Goal: Transaction & Acquisition: Subscribe to service/newsletter

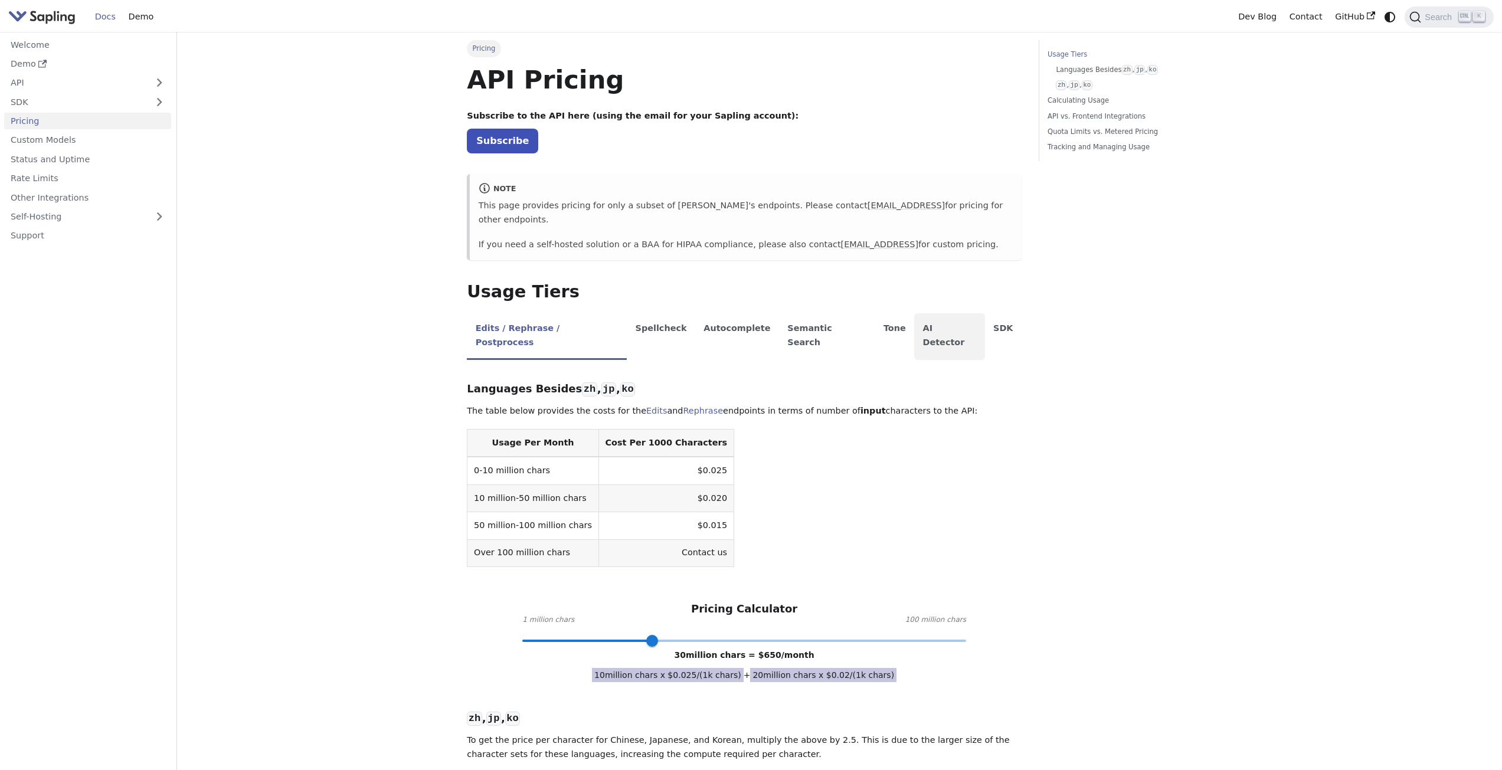
click at [914, 319] on li "AI Detector" at bounding box center [949, 336] width 71 height 47
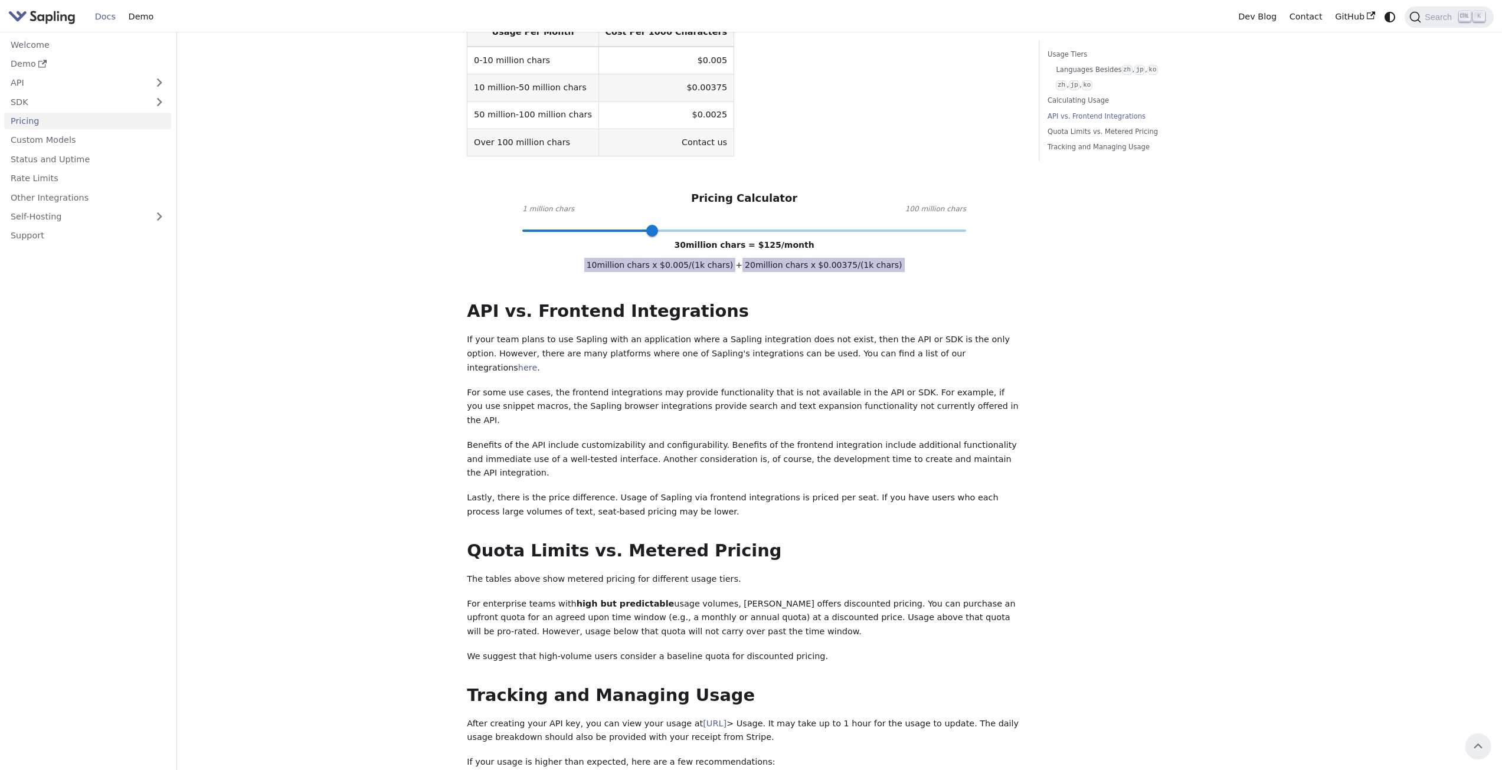
scroll to position [413, 0]
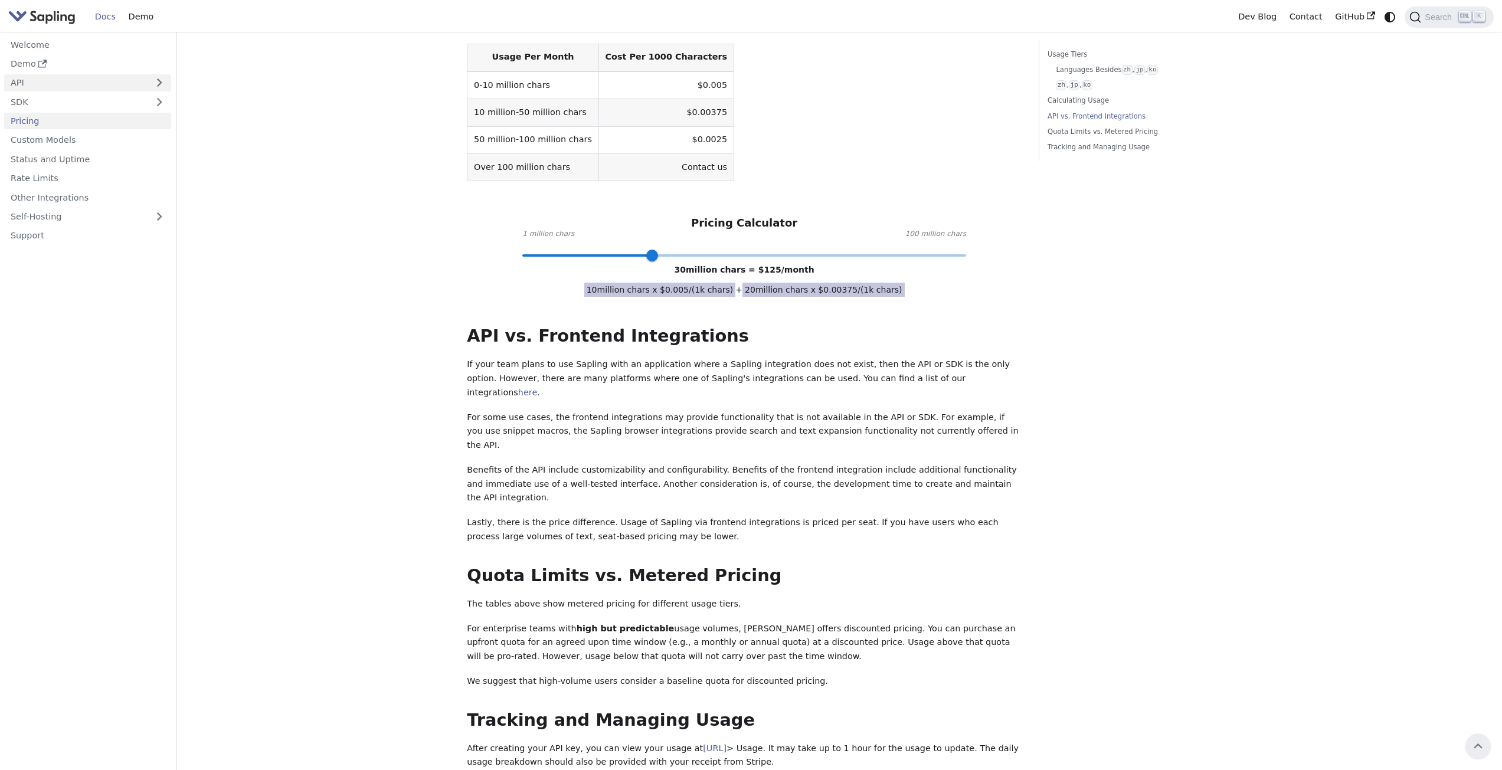
click at [60, 83] on link "API" at bounding box center [75, 82] width 143 height 17
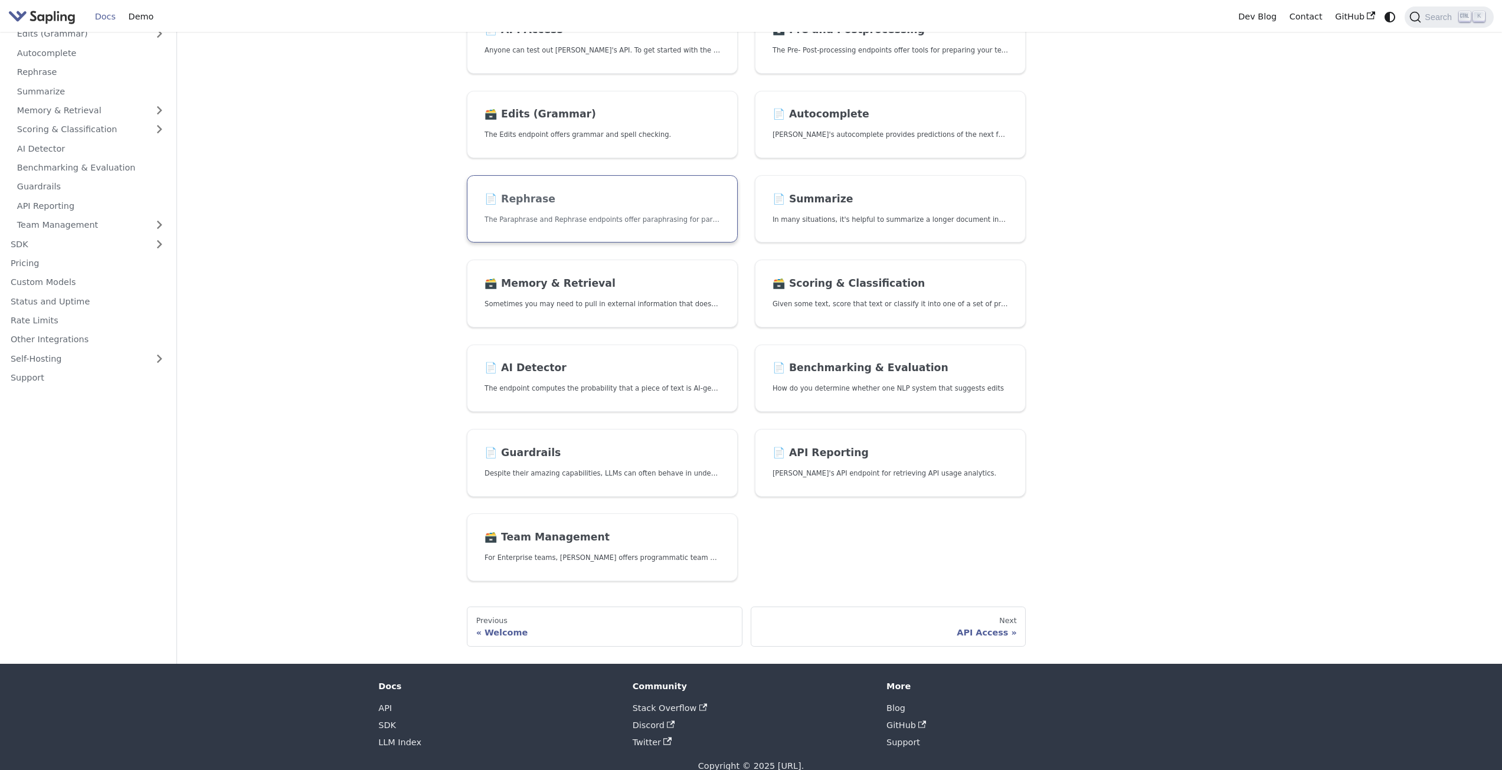
scroll to position [155, 0]
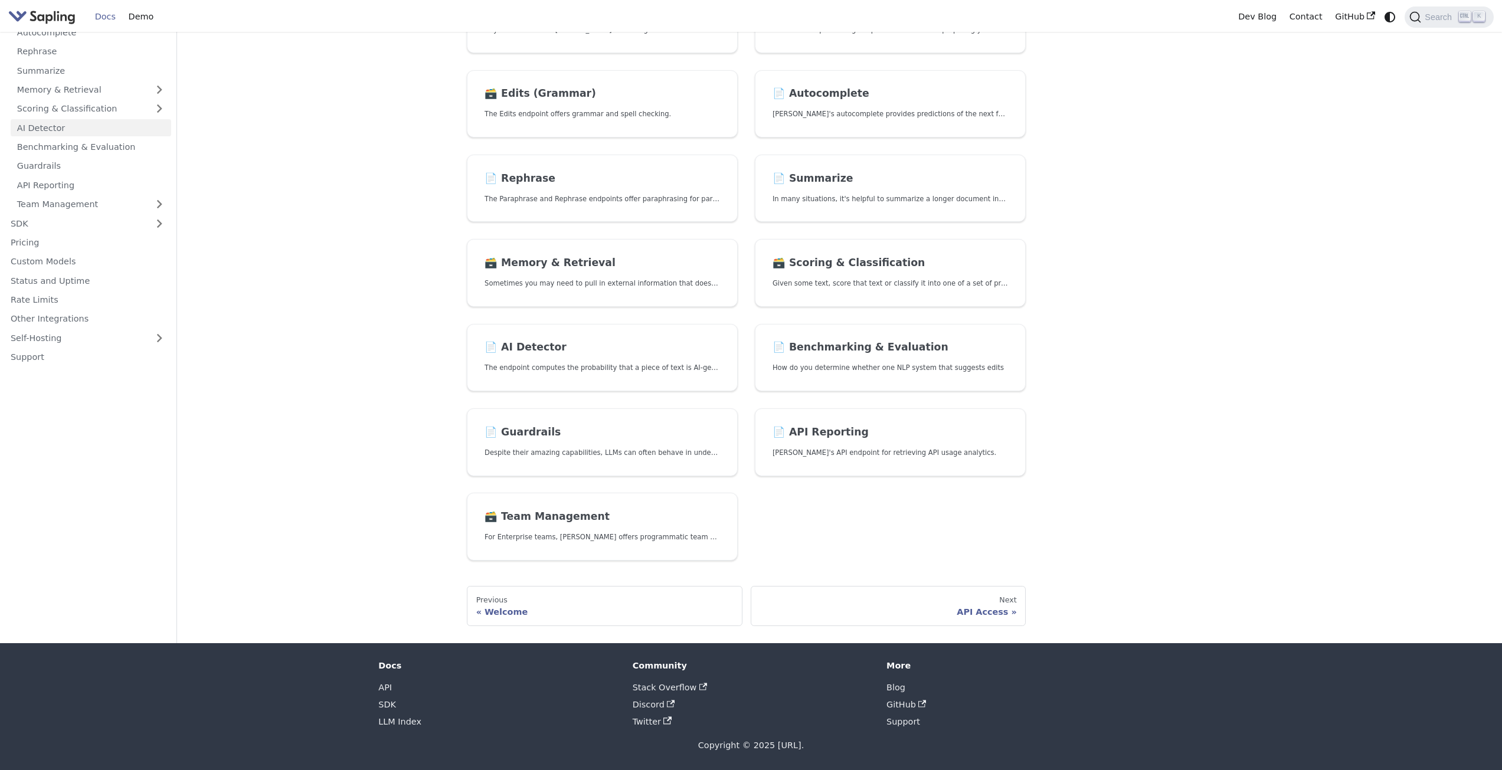
click at [73, 131] on link "AI Detector" at bounding box center [91, 127] width 161 height 17
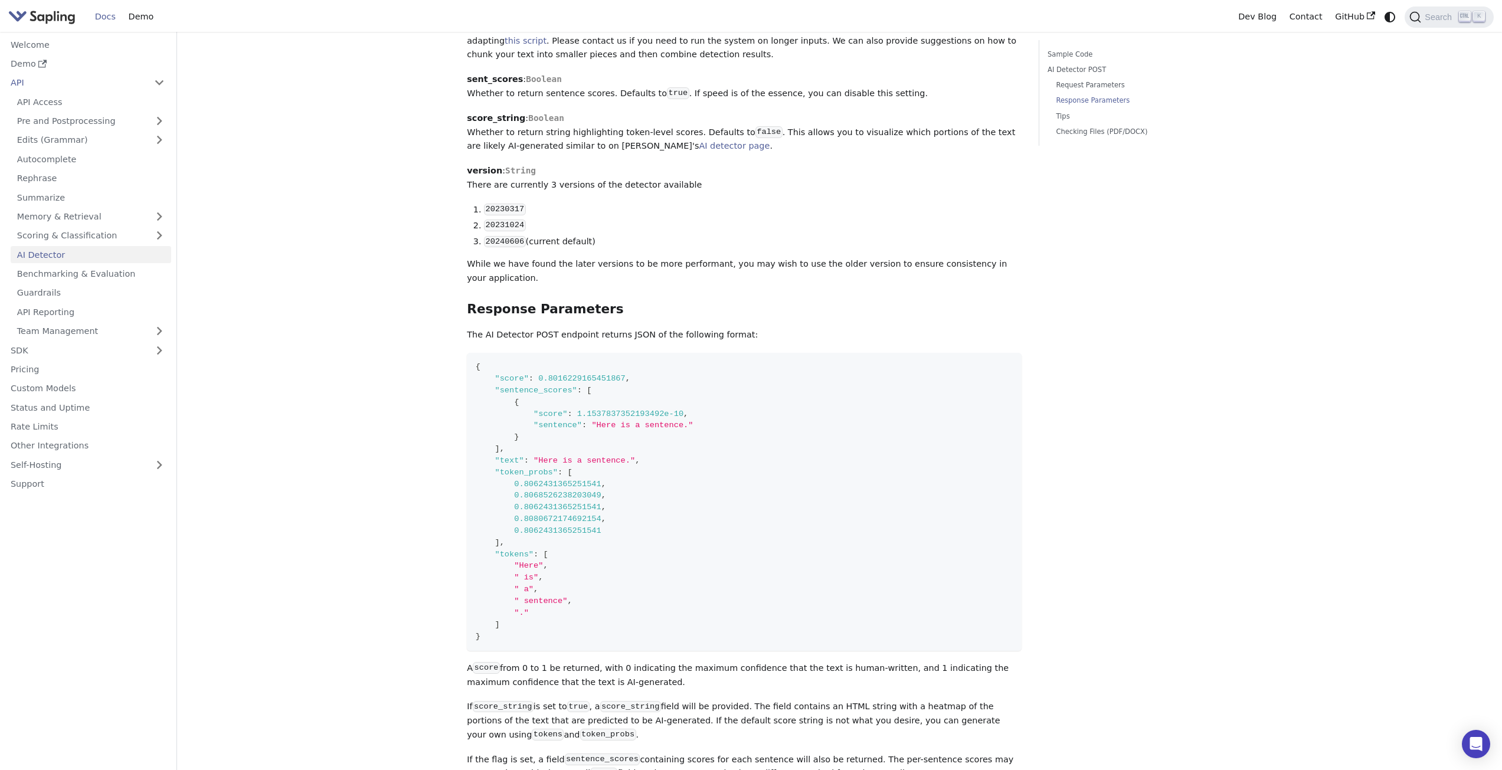
scroll to position [826, 0]
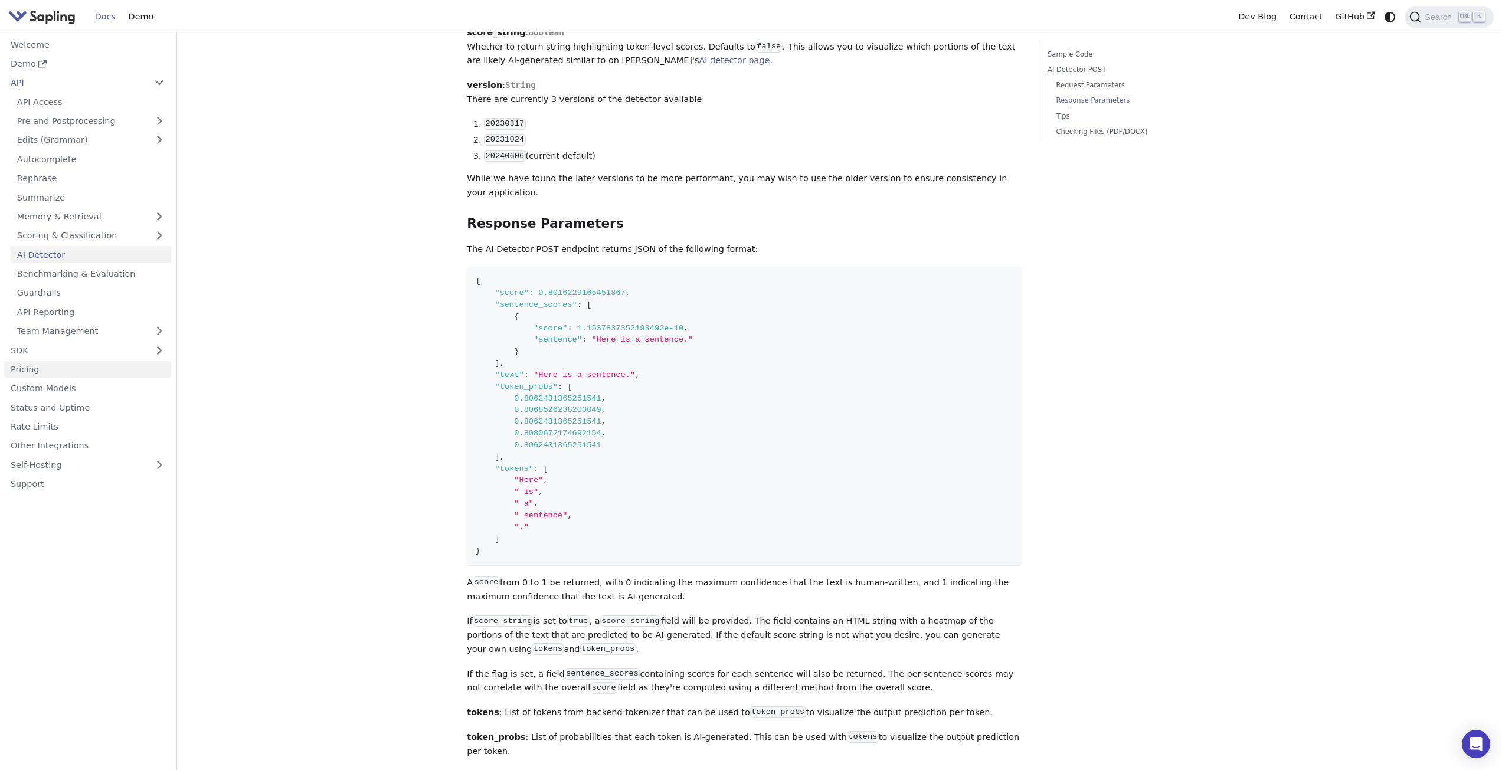
click at [89, 377] on link "Pricing" at bounding box center [87, 369] width 167 height 17
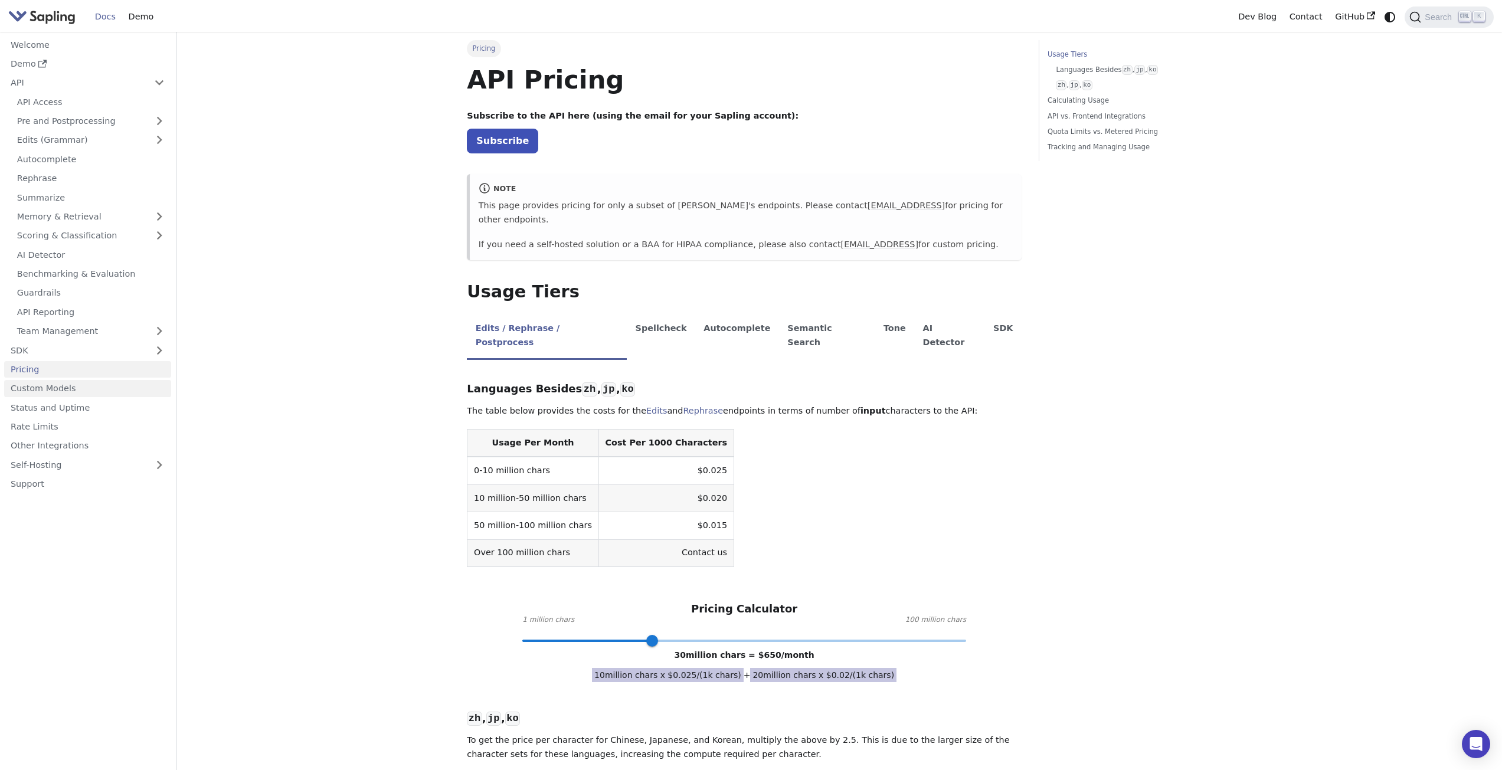
click at [75, 392] on link "Custom Models" at bounding box center [87, 388] width 167 height 17
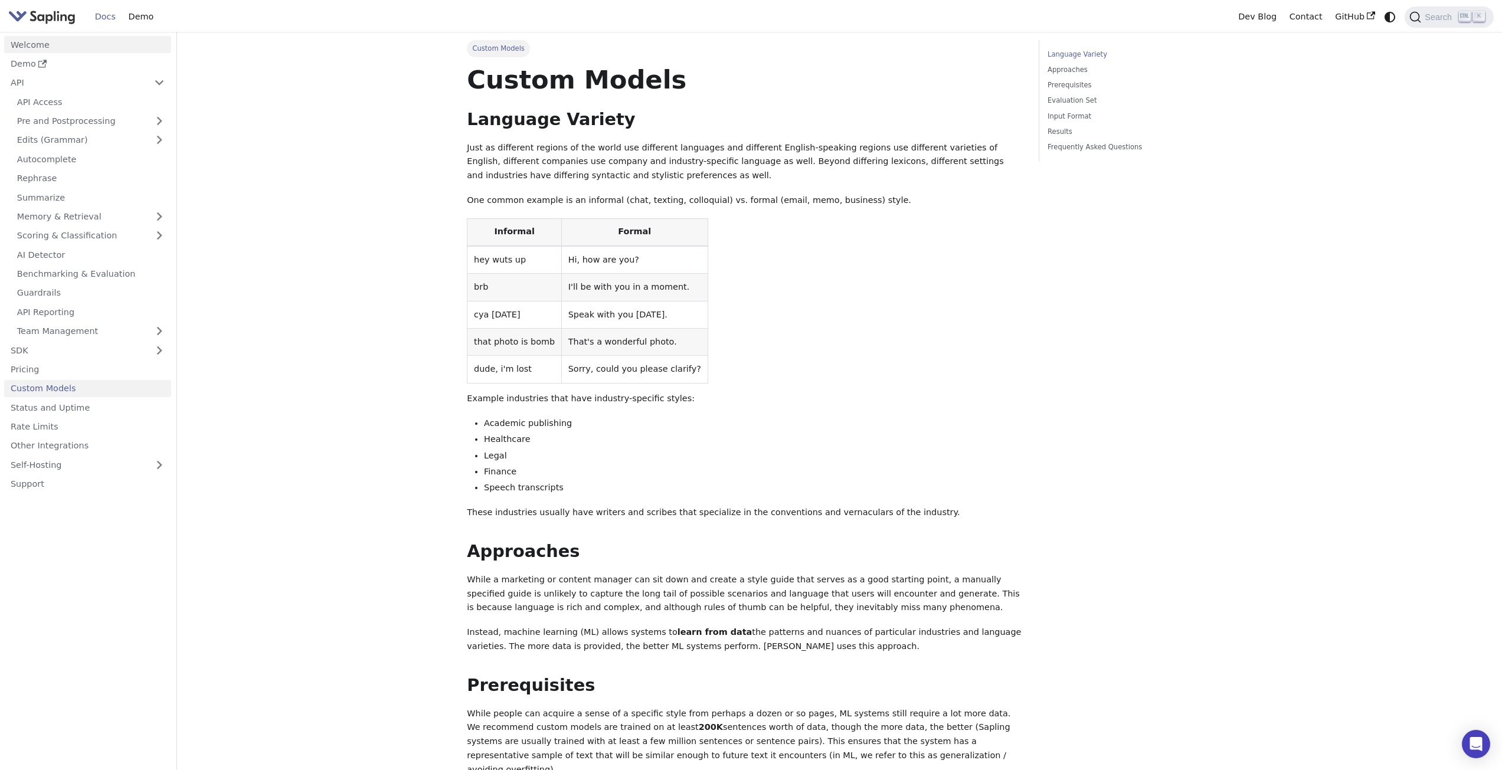
click at [46, 38] on link "Welcome" at bounding box center [87, 44] width 167 height 17
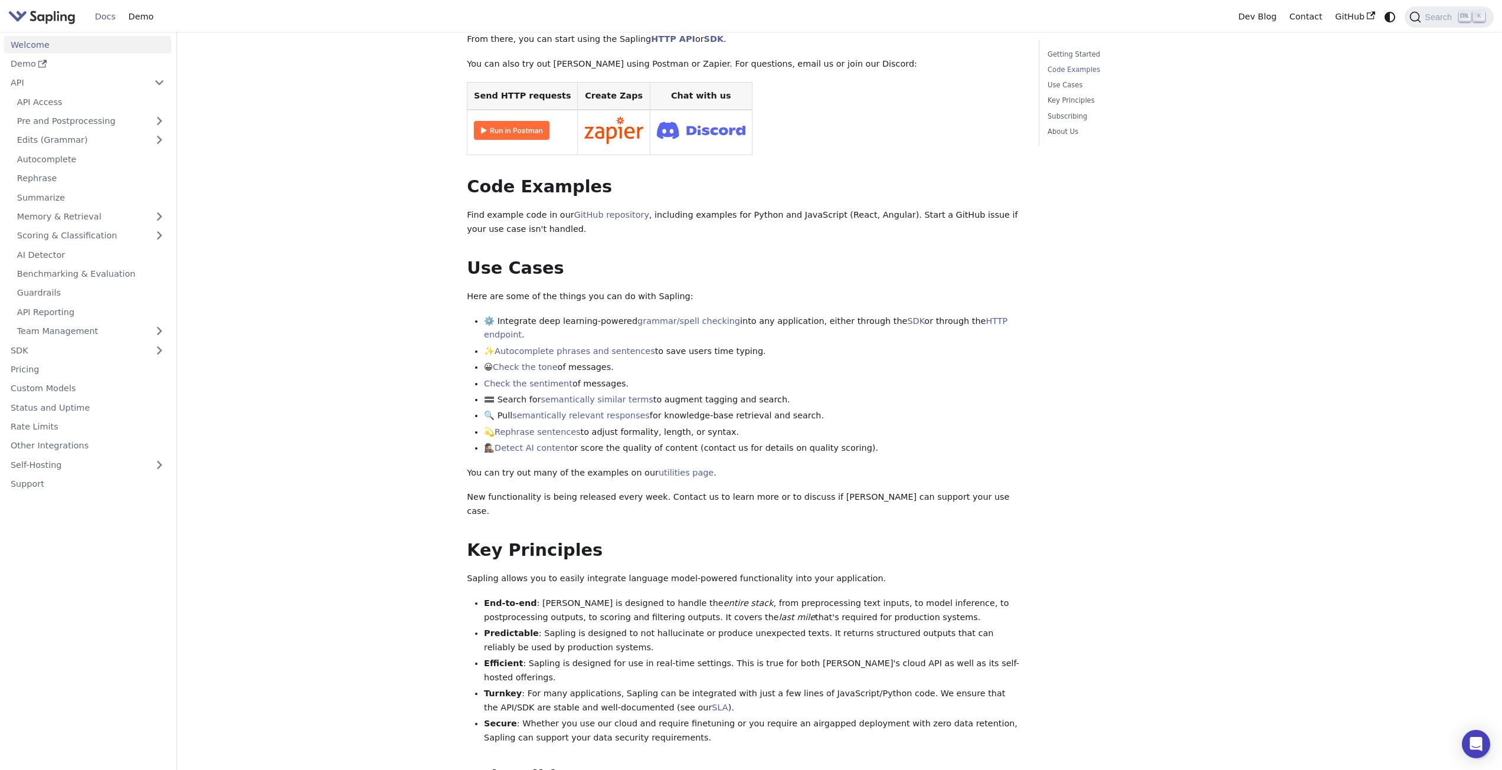
scroll to position [236, 0]
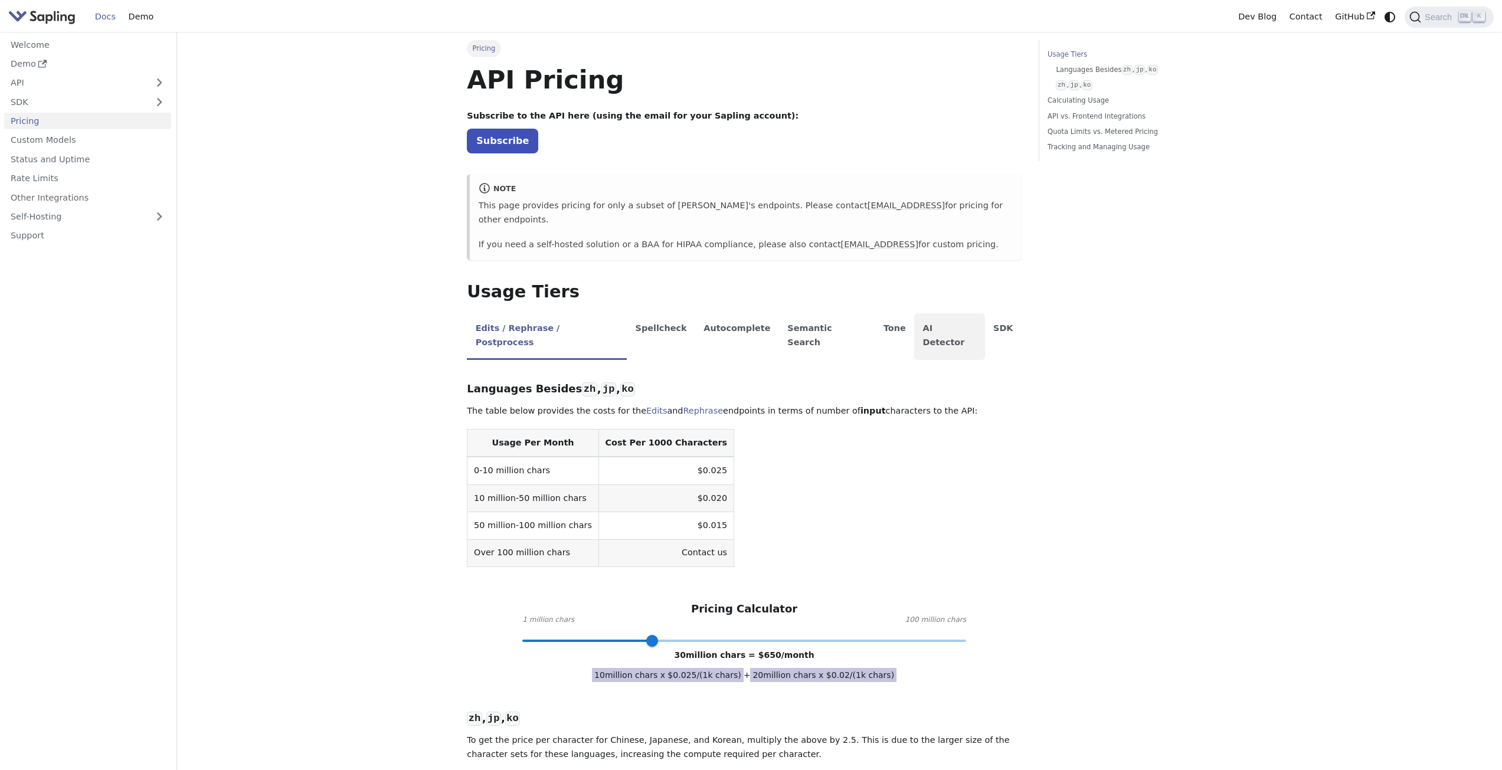
click at [914, 315] on li "AI Detector" at bounding box center [949, 336] width 71 height 47
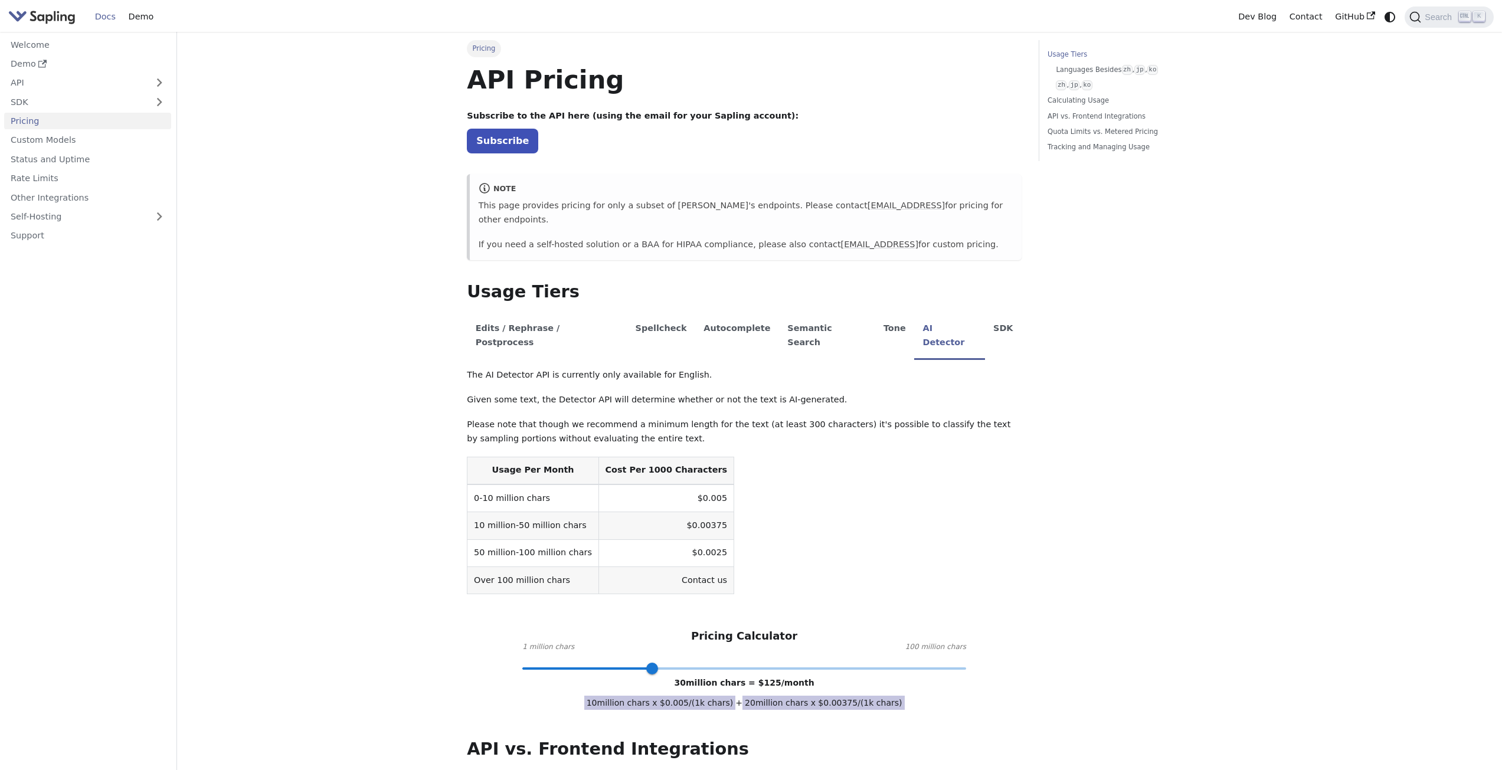
drag, startPoint x: 473, startPoint y: 207, endPoint x: 1023, endPoint y: 232, distance: 551.2
click at [1024, 232] on div "Pricing On this page API Pricing Subscribe to the API here (using the email for…" at bounding box center [744, 725] width 571 height 1370
click at [1021, 233] on div "Pricing On this page API Pricing Subscribe to the API here (using the email for…" at bounding box center [744, 725] width 571 height 1370
click at [1019, 233] on div "note This page provides pricing for only a subset of Sapling's endpoints. Pleas…" at bounding box center [744, 217] width 555 height 86
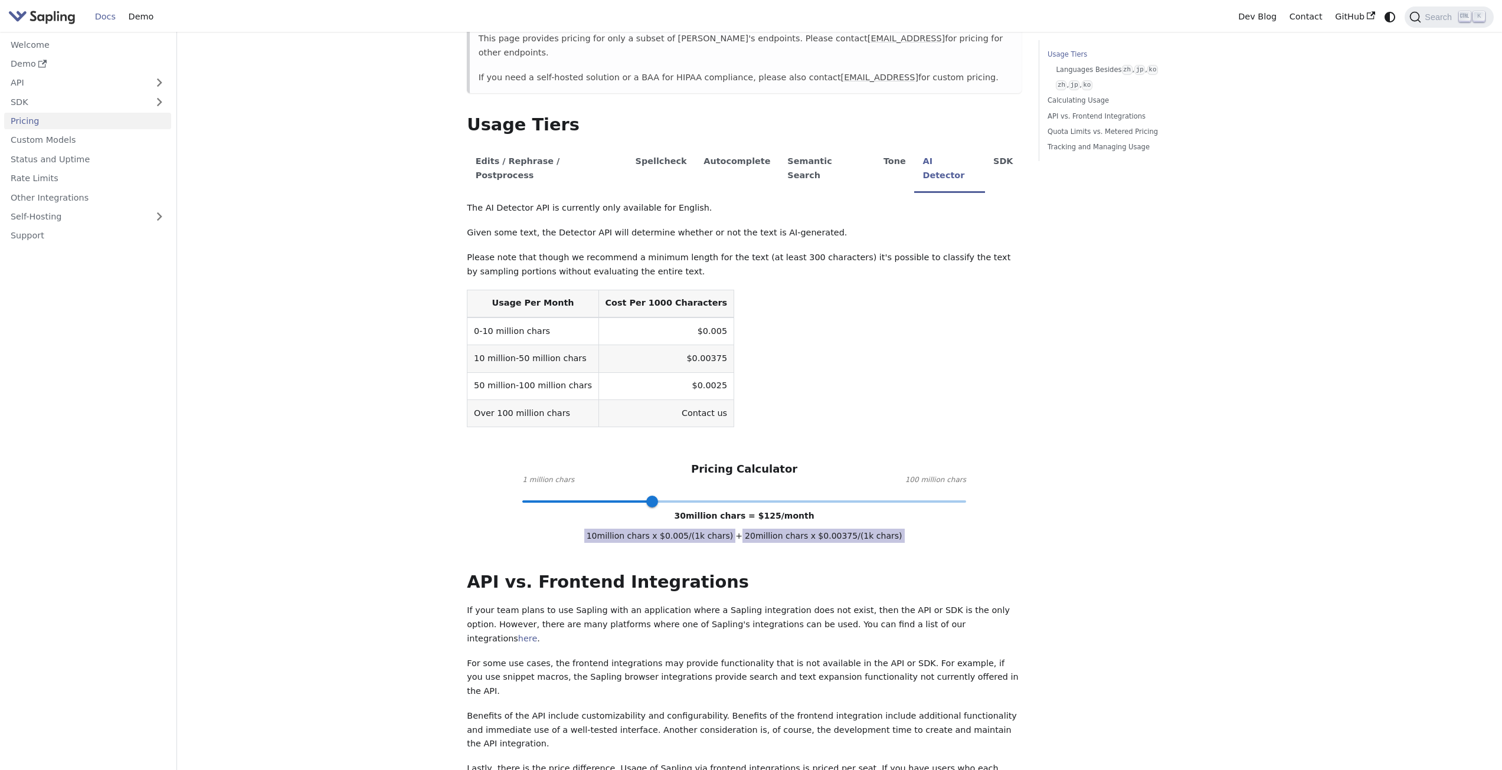
scroll to position [177, 0]
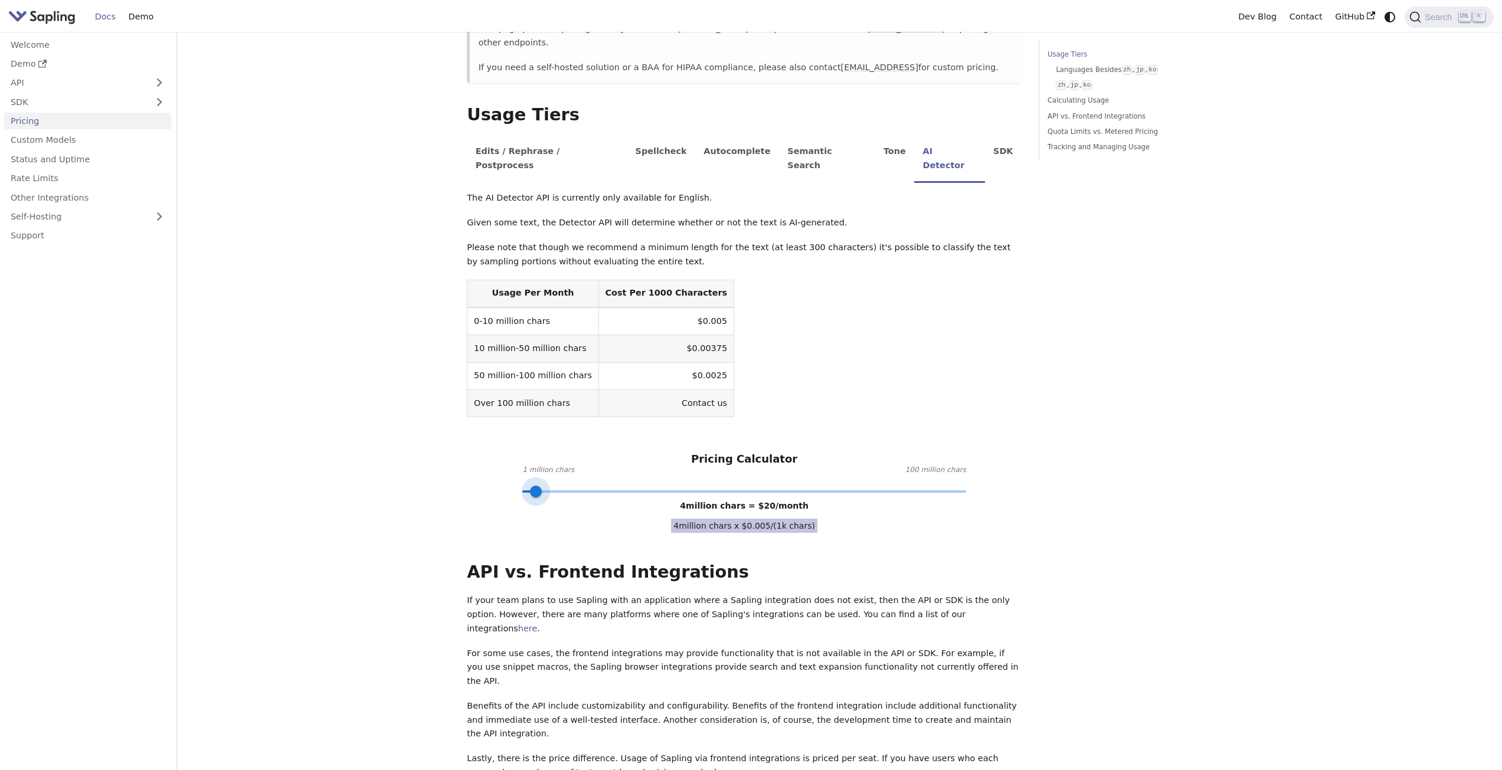
type input "1"
drag, startPoint x: 652, startPoint y: 460, endPoint x: 493, endPoint y: 468, distance: 158.4
click at [493, 468] on div "API Pricing Subscribe to the API here (using the email for your Sapling account…" at bounding box center [744, 527] width 555 height 1281
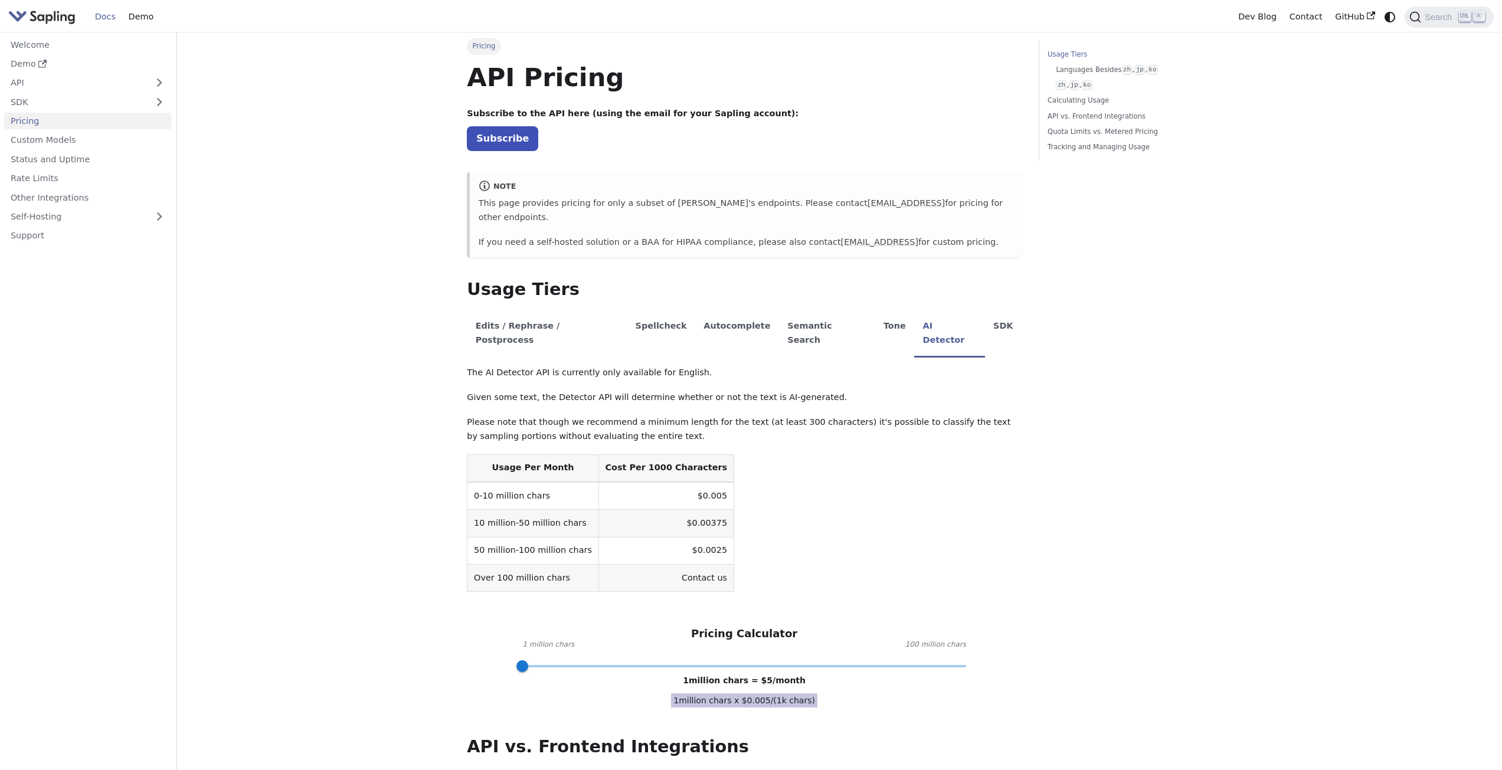
scroll to position [0, 0]
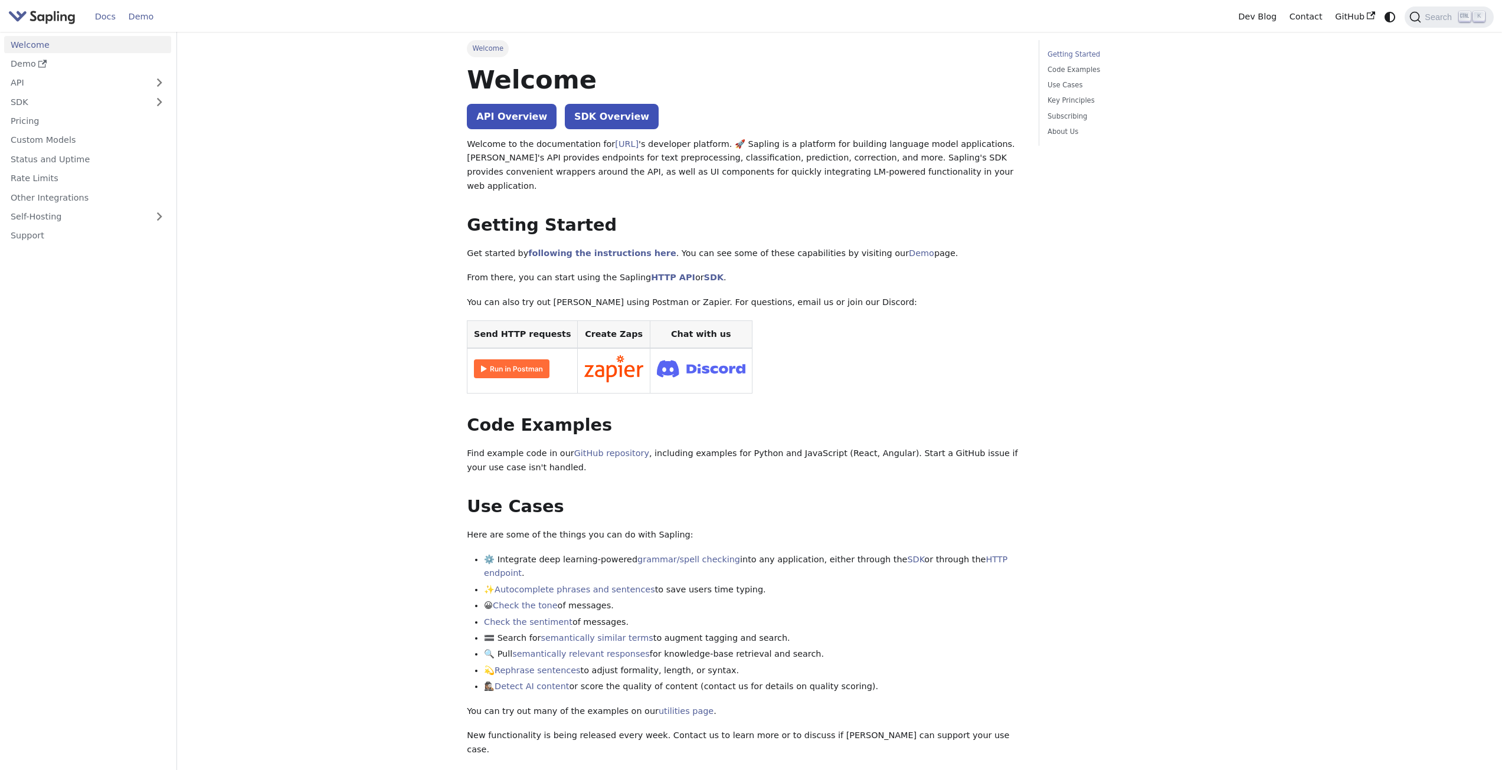
click at [128, 14] on link "Demo" at bounding box center [141, 17] width 38 height 18
click at [57, 88] on link "API" at bounding box center [75, 82] width 143 height 17
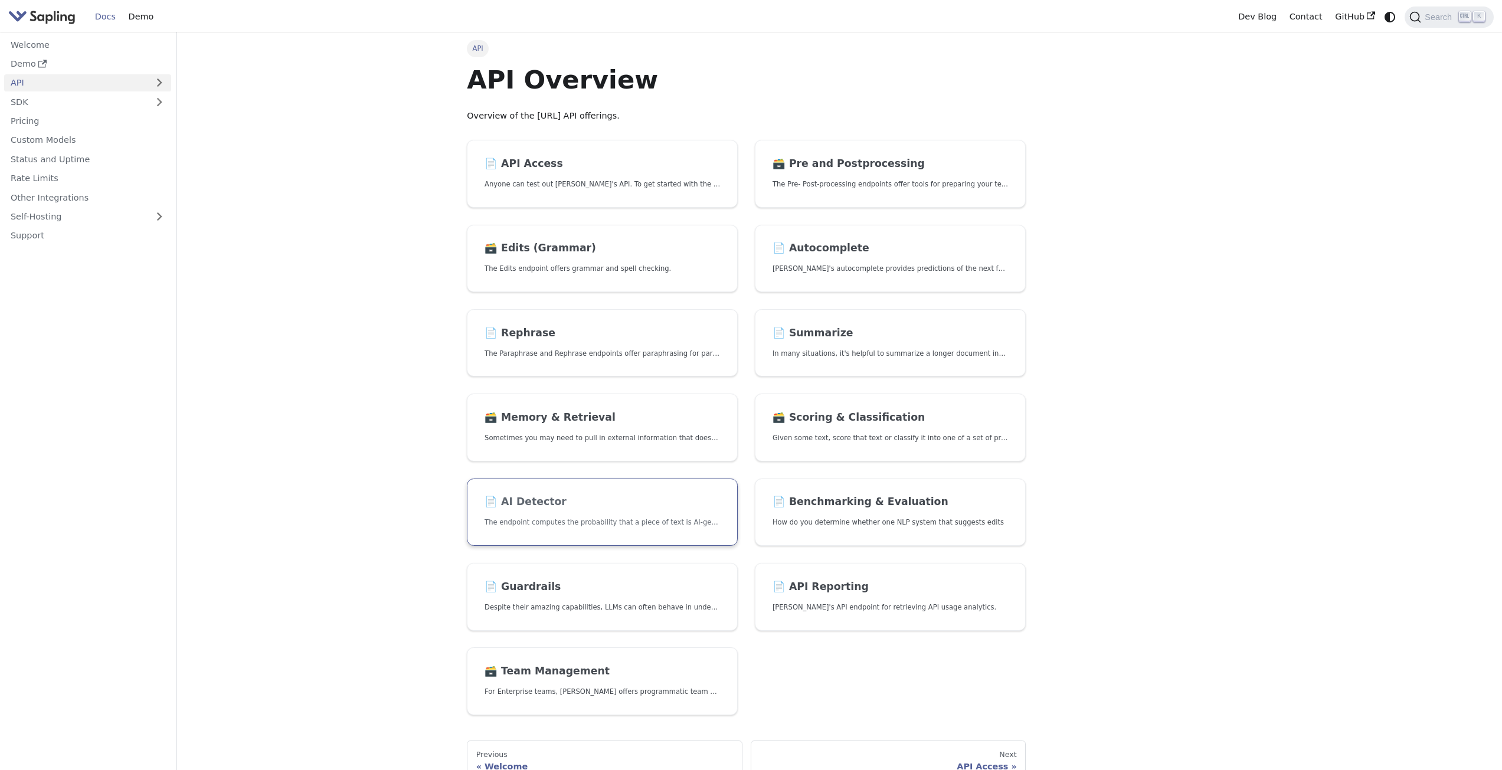
click at [571, 508] on h2 "📄️ AI Detector" at bounding box center [601, 502] width 235 height 13
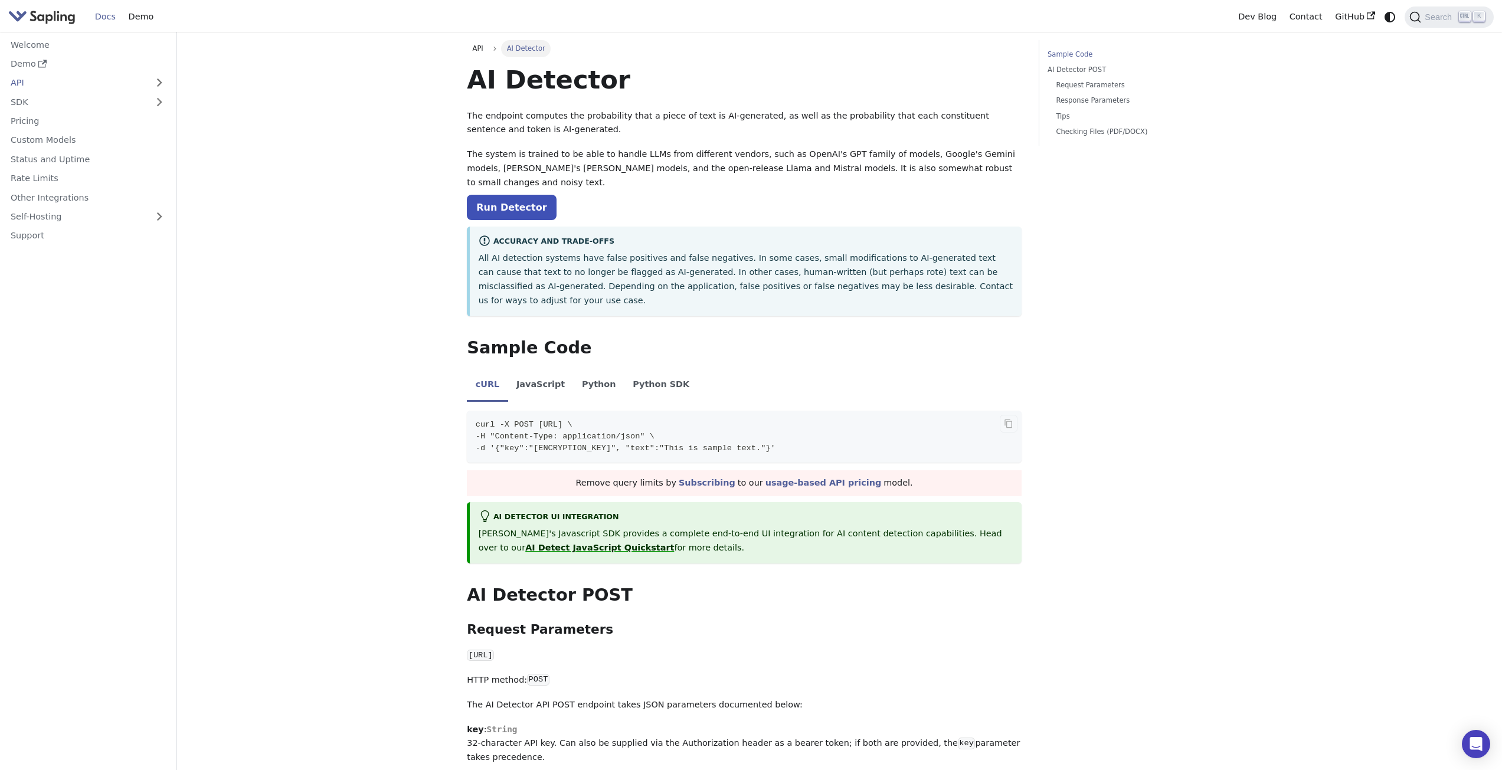
drag, startPoint x: 474, startPoint y: 394, endPoint x: 890, endPoint y: 427, distance: 417.4
click at [890, 427] on code "curl -X POST https://api.sapling.ai/api/v1/aidetect \ -H "Content-Type: applica…" at bounding box center [744, 437] width 555 height 52
drag, startPoint x: 865, startPoint y: 420, endPoint x: 472, endPoint y: 398, distance: 394.2
click at [472, 411] on code "curl -X POST https://api.sapling.ai/api/v1/aidetect \ -H "Content-Type: applica…" at bounding box center [744, 437] width 555 height 52
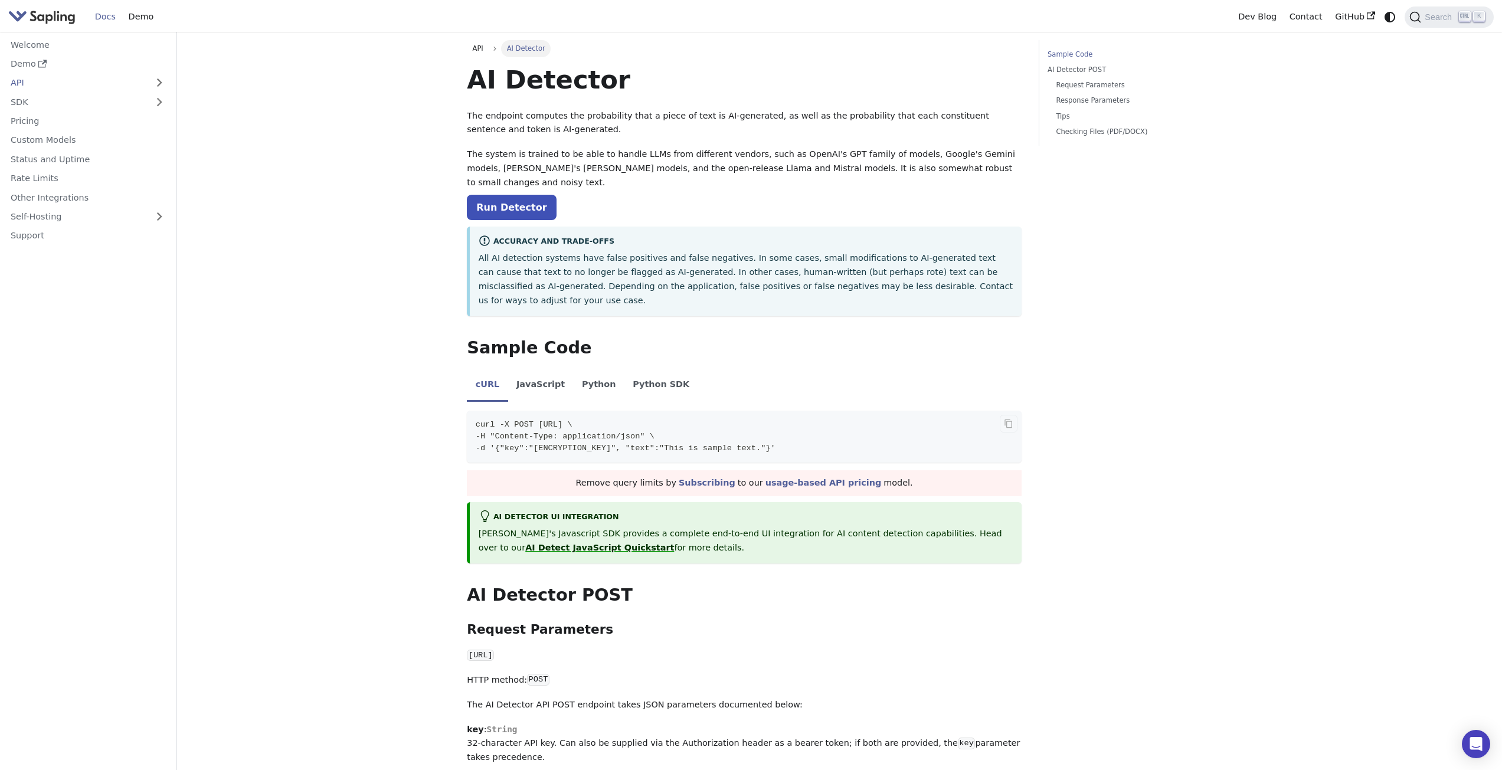
copy code "curl -X POST https://api.sapling.ai/api/v1/aidetect \ -H "Content-Type: applica…"
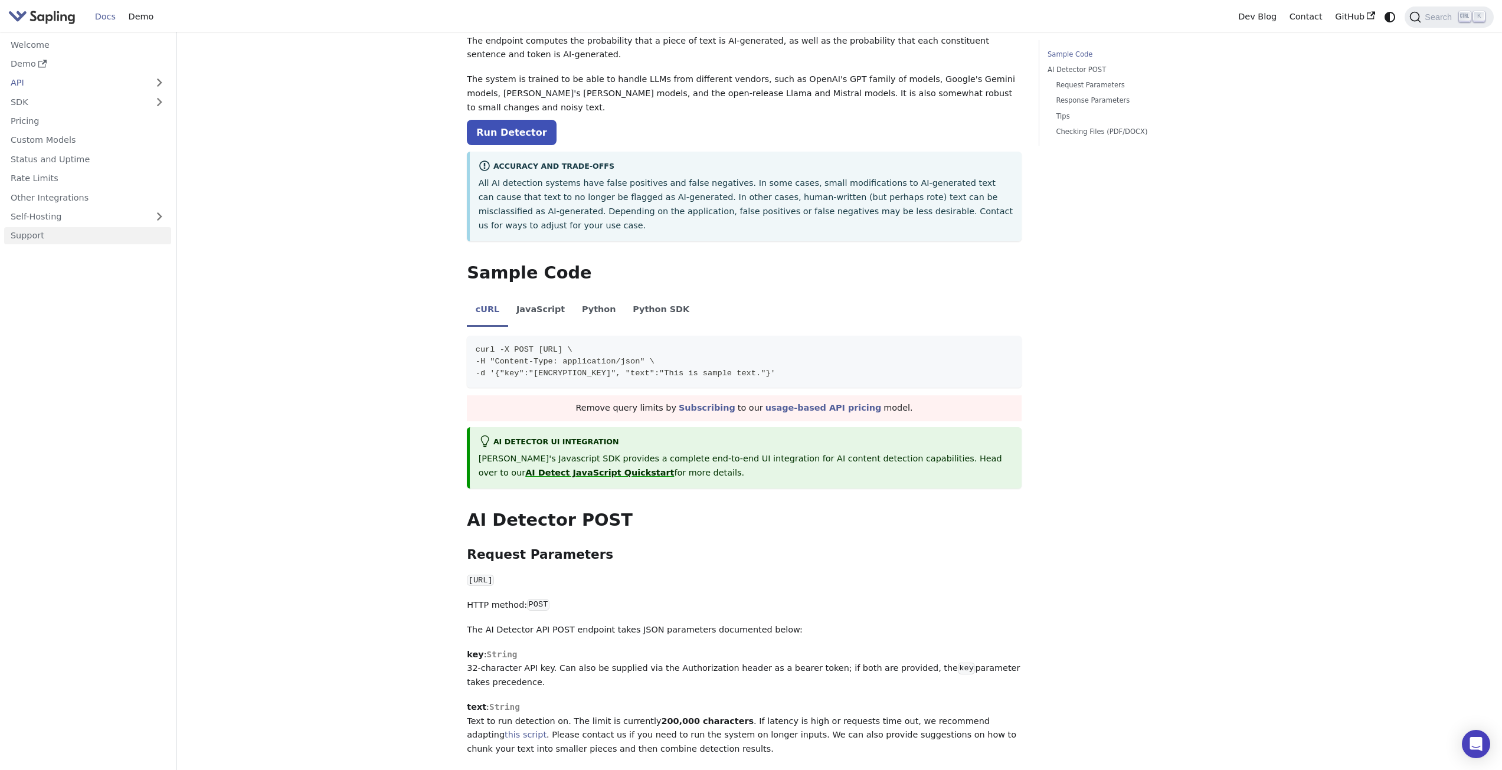
scroll to position [58, 0]
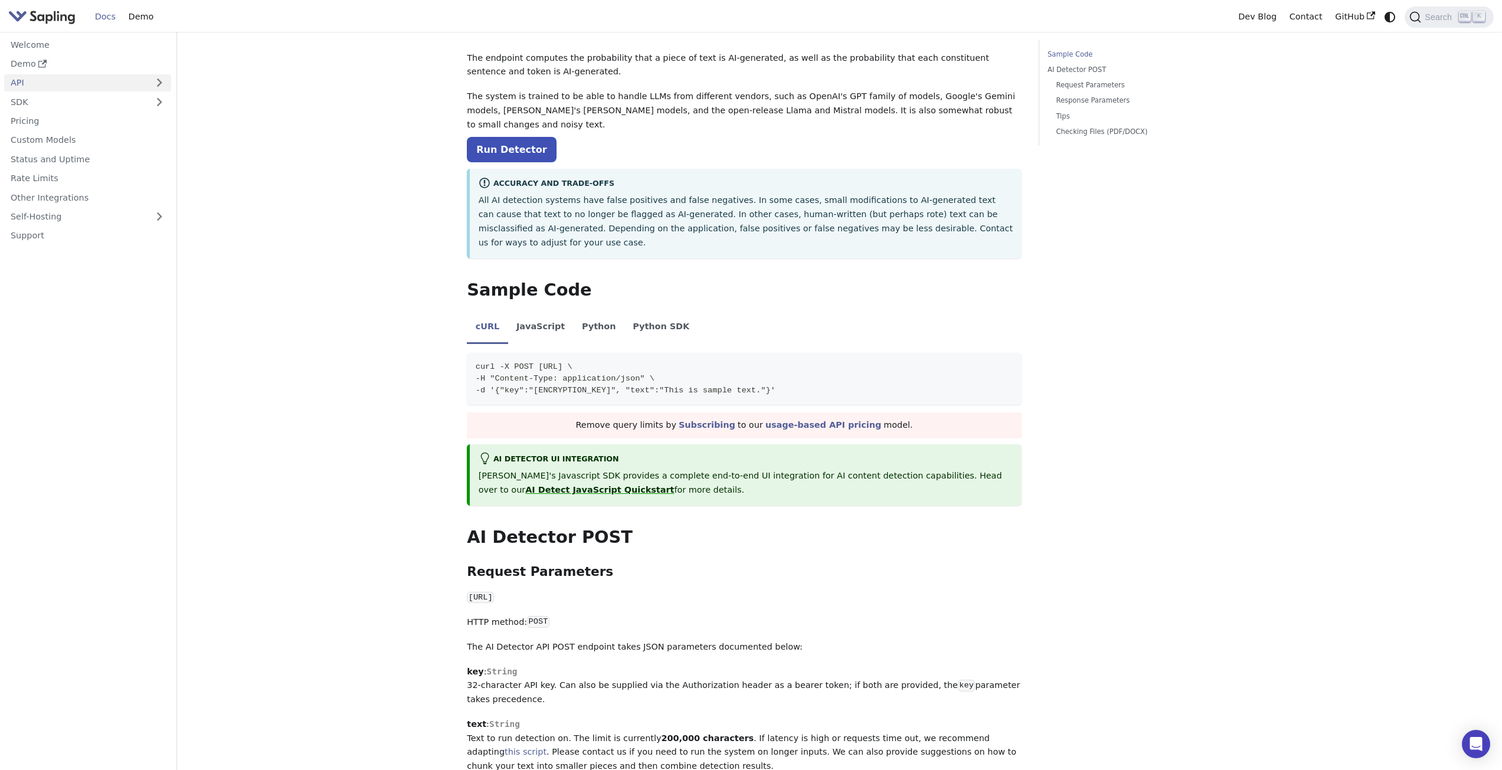
click at [95, 76] on link "API" at bounding box center [75, 82] width 143 height 17
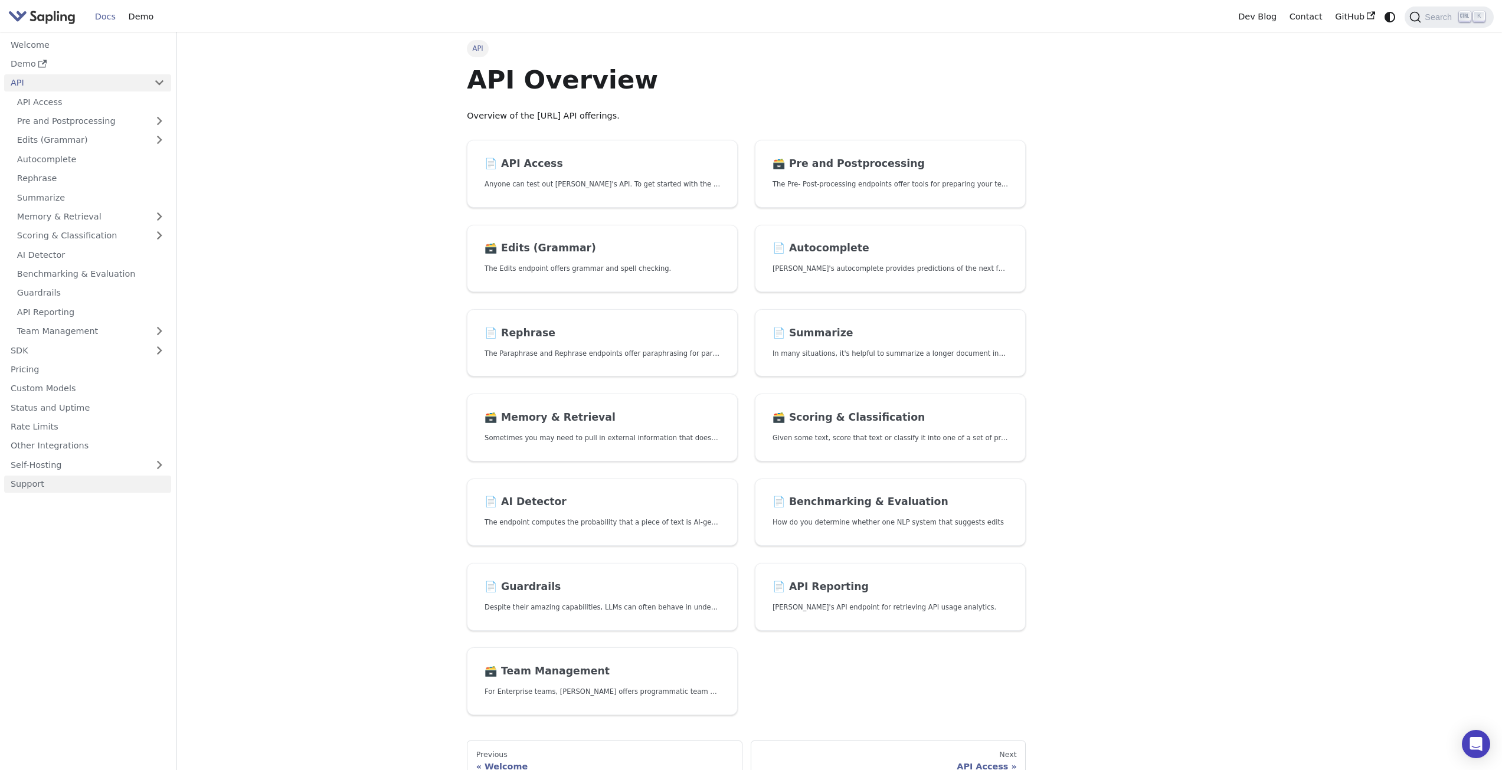
click at [21, 489] on link "Support" at bounding box center [87, 484] width 167 height 17
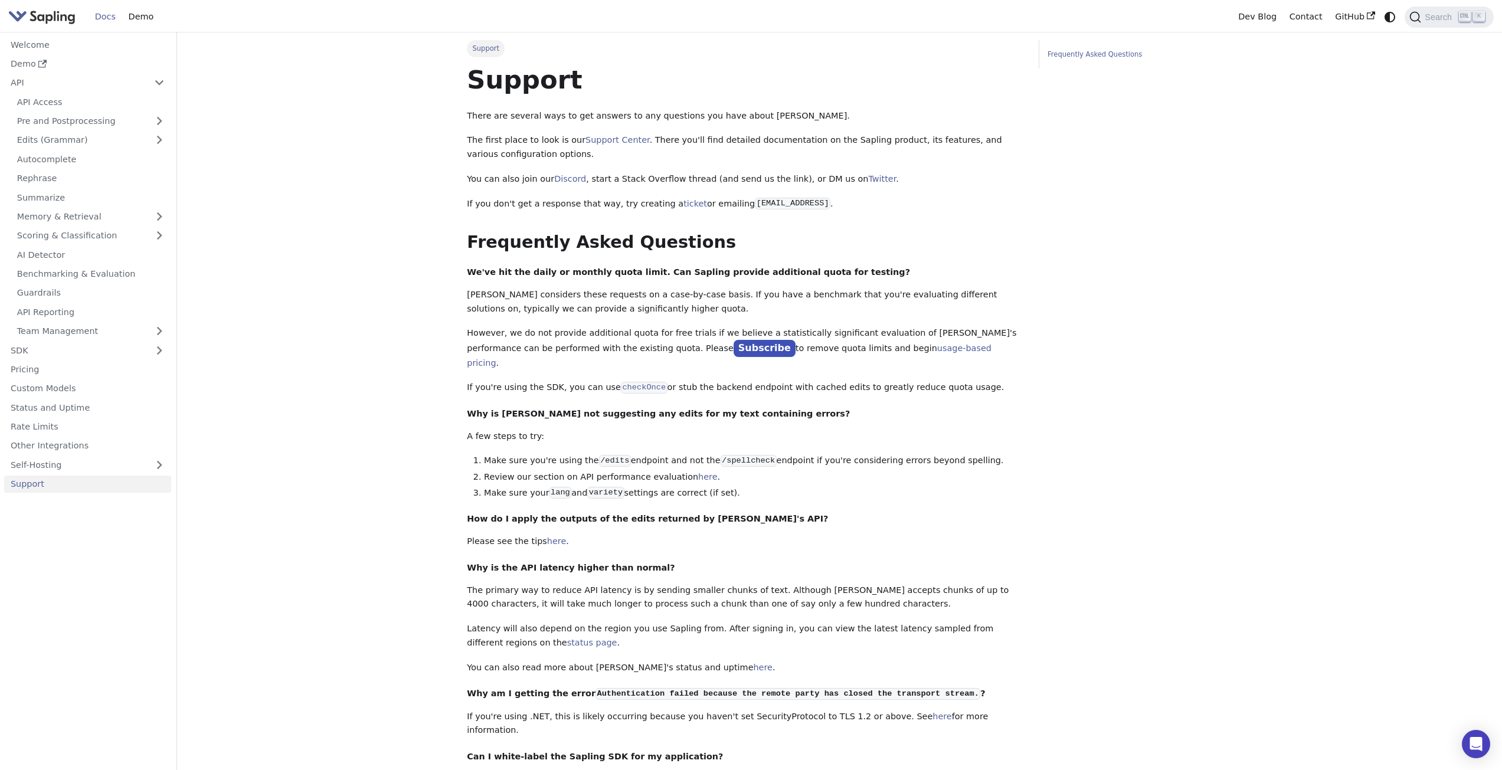
drag, startPoint x: 604, startPoint y: 142, endPoint x: 649, endPoint y: 151, distance: 45.3
click at [628, 153] on p "The first place to look is our Support Center . There you'll find detailed docu…" at bounding box center [744, 147] width 555 height 28
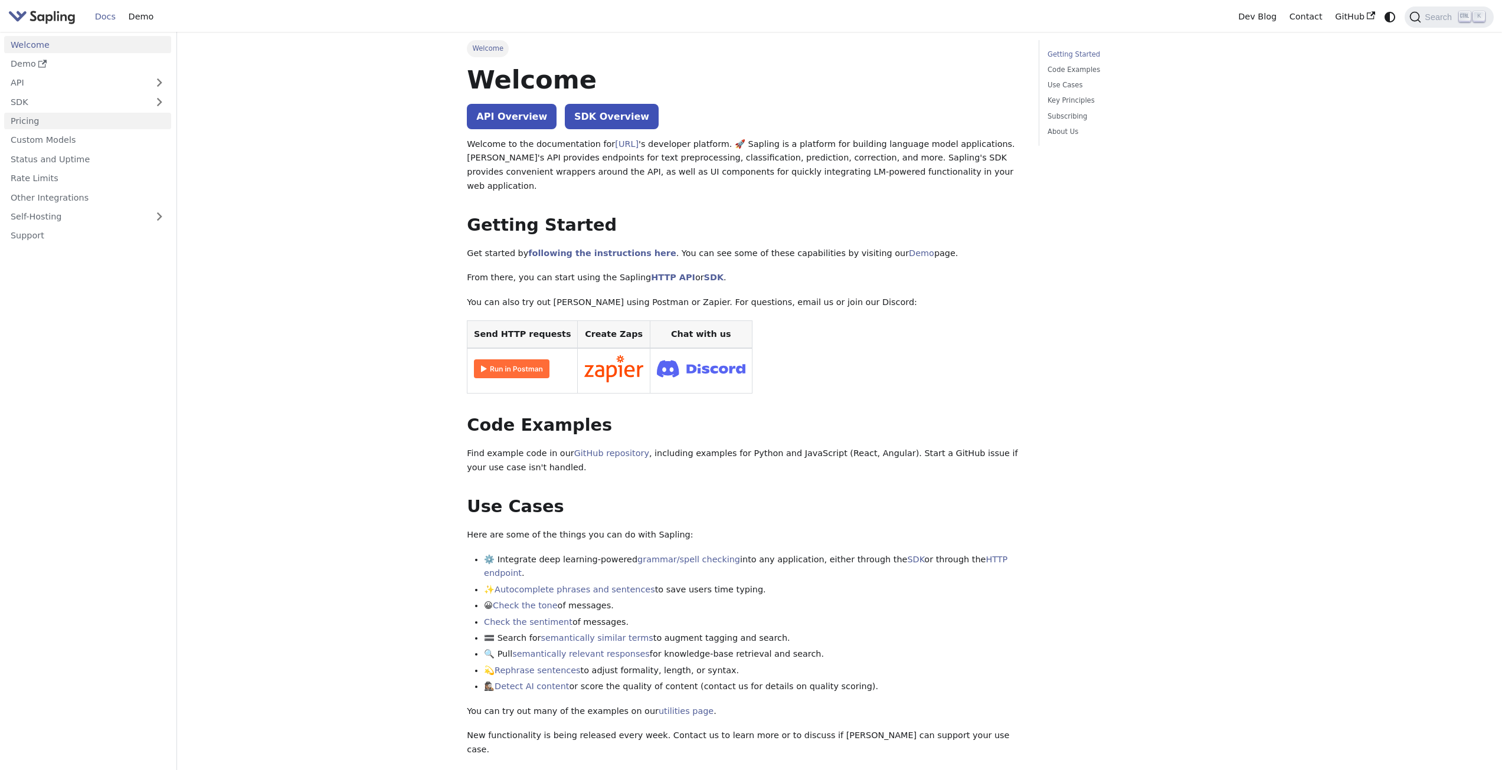
click at [55, 113] on link "Pricing" at bounding box center [87, 121] width 167 height 17
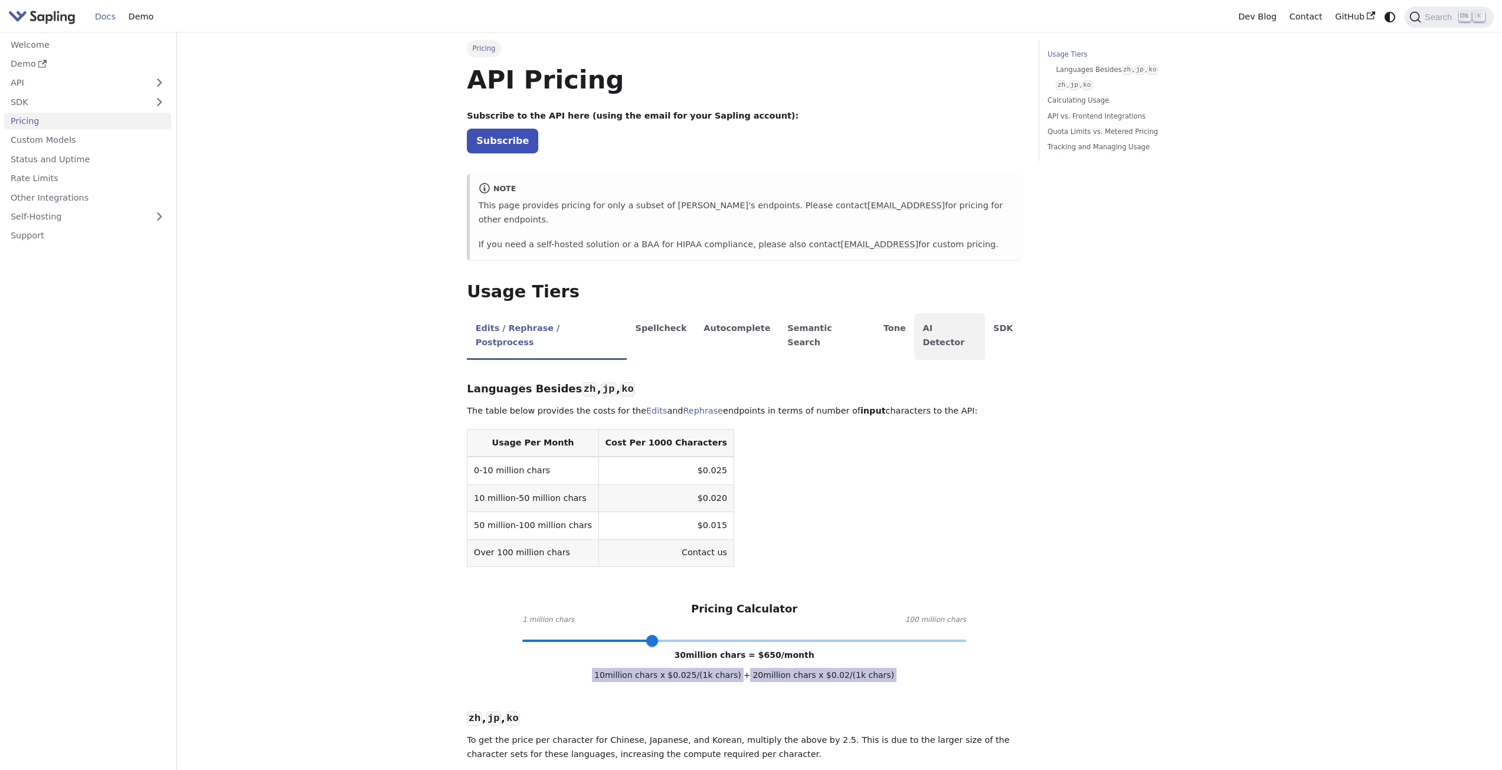
click at [914, 313] on li "AI Detector" at bounding box center [949, 336] width 71 height 47
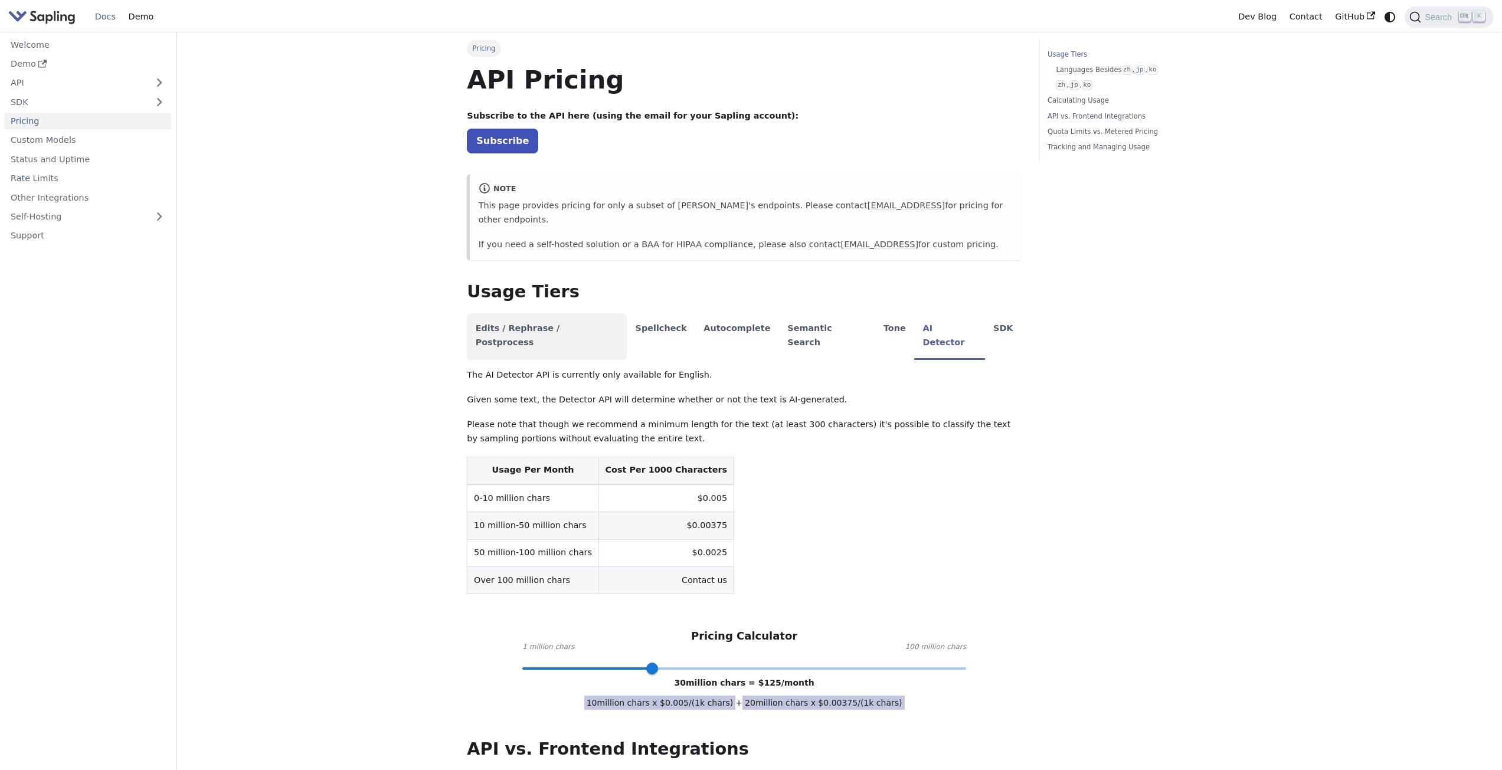
click at [575, 313] on li "Edits / Rephrase / Postprocess" at bounding box center [547, 336] width 160 height 47
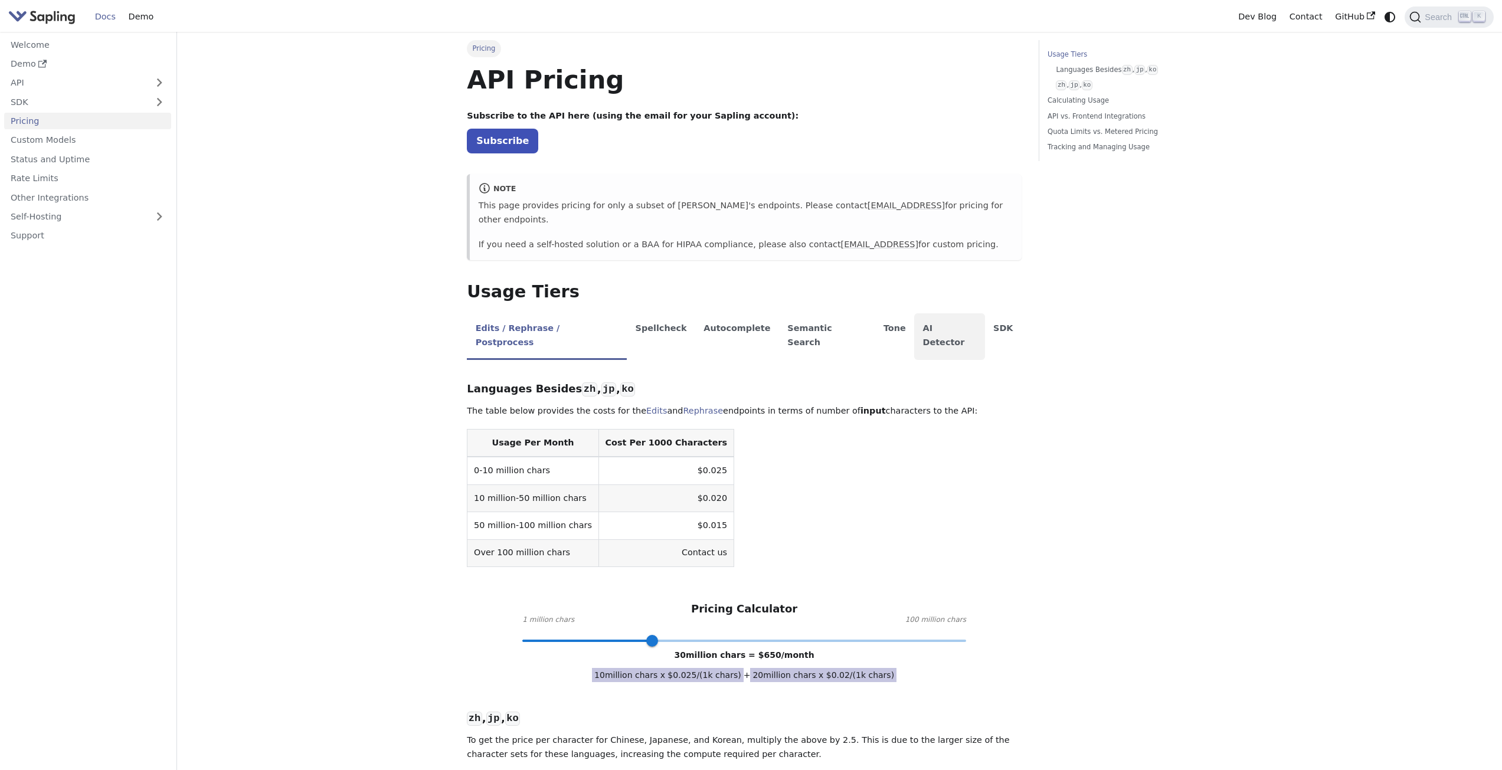
click at [914, 313] on li "AI Detector" at bounding box center [949, 336] width 71 height 47
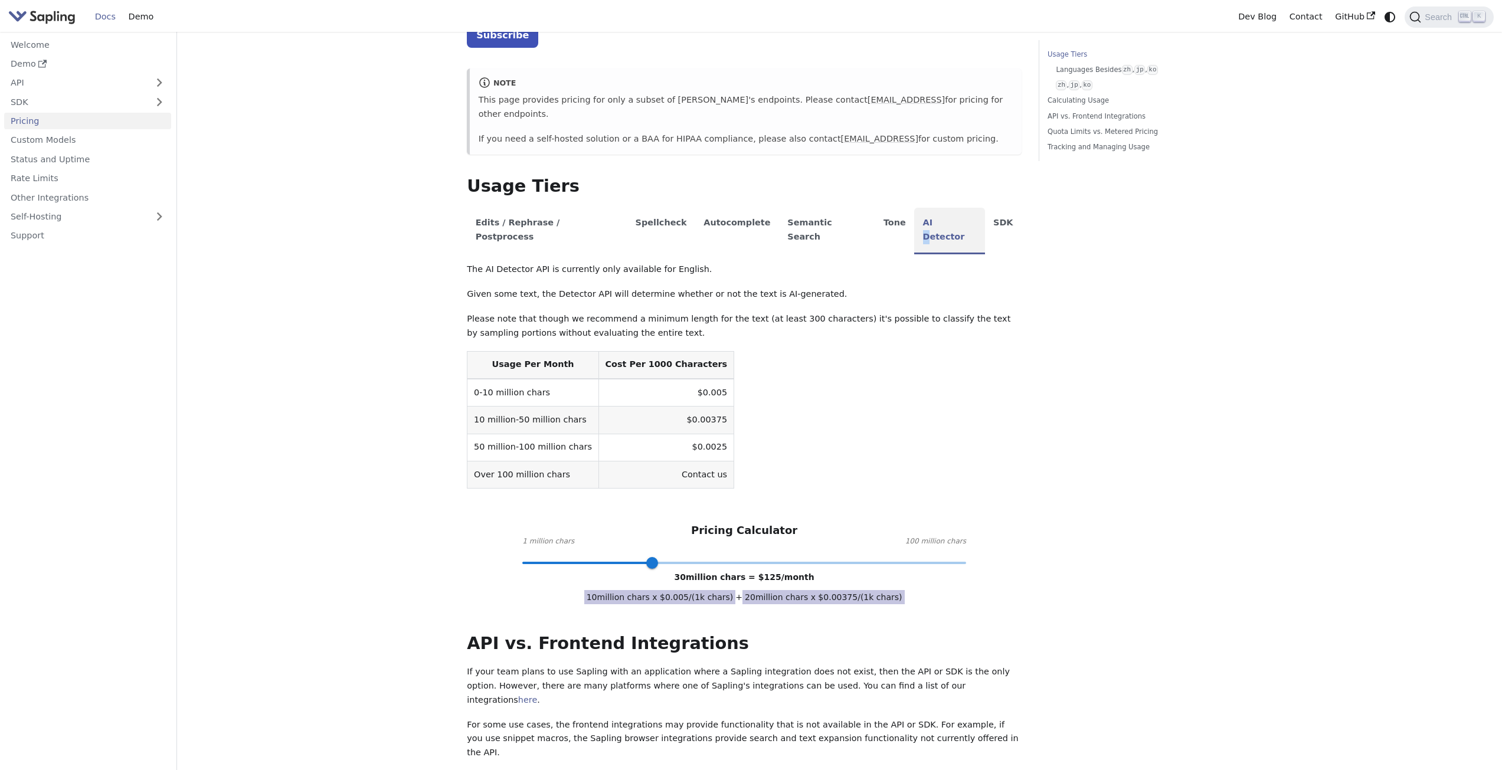
scroll to position [118, 0]
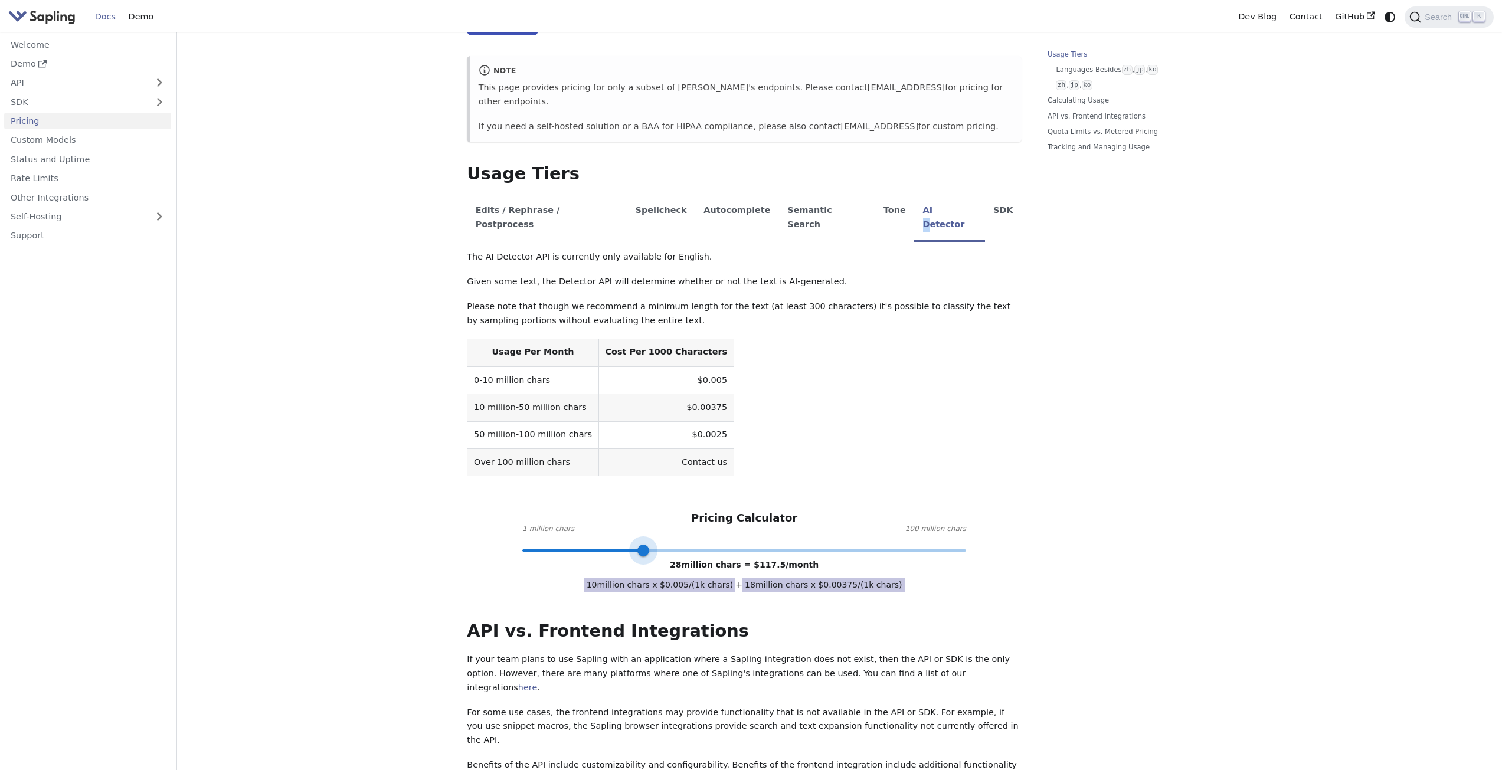
type input "1"
drag, startPoint x: 650, startPoint y: 516, endPoint x: 495, endPoint y: 563, distance: 162.1
click at [495, 563] on div "API Pricing Subscribe to the API here (using the email for your Sapling account…" at bounding box center [744, 586] width 555 height 1281
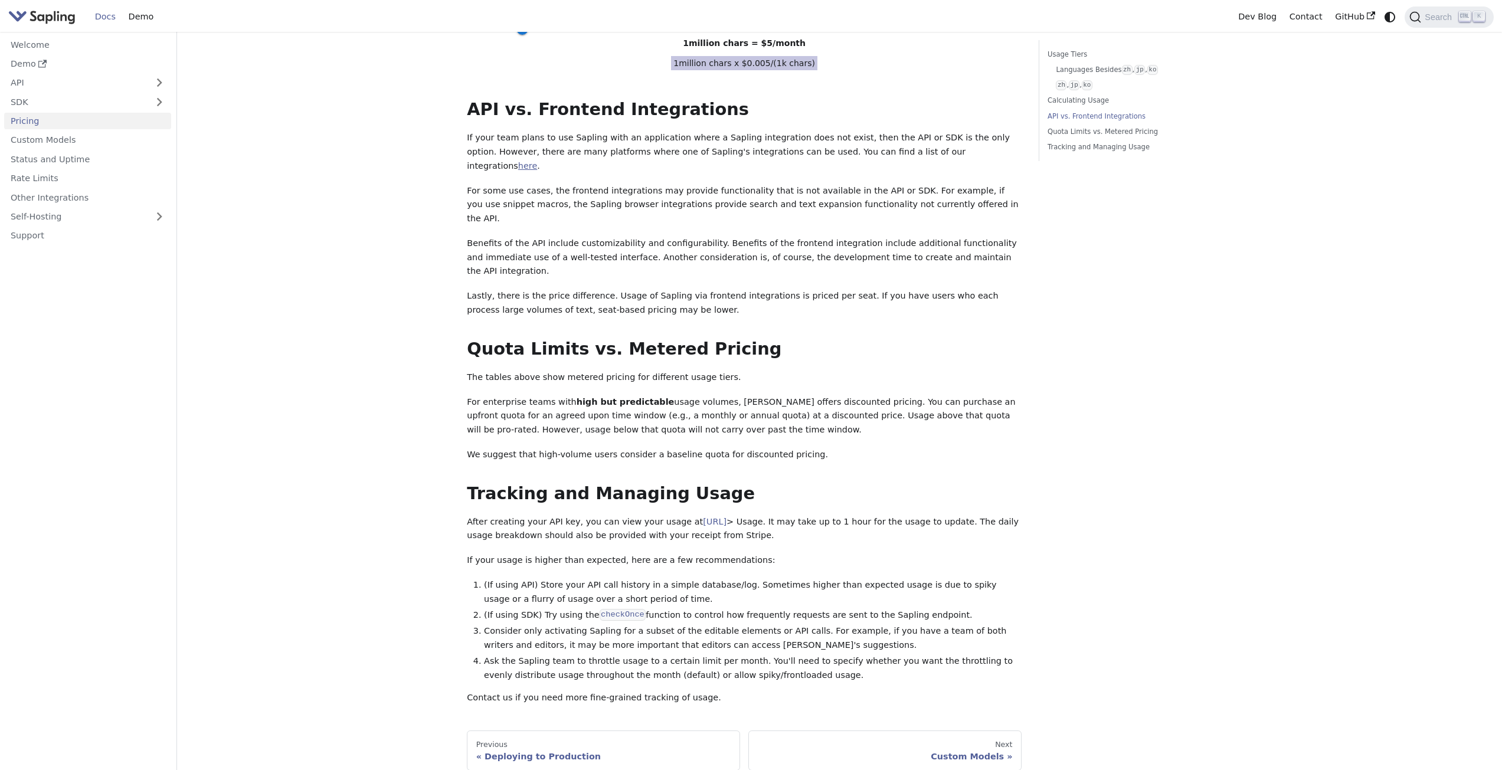
scroll to position [649, 0]
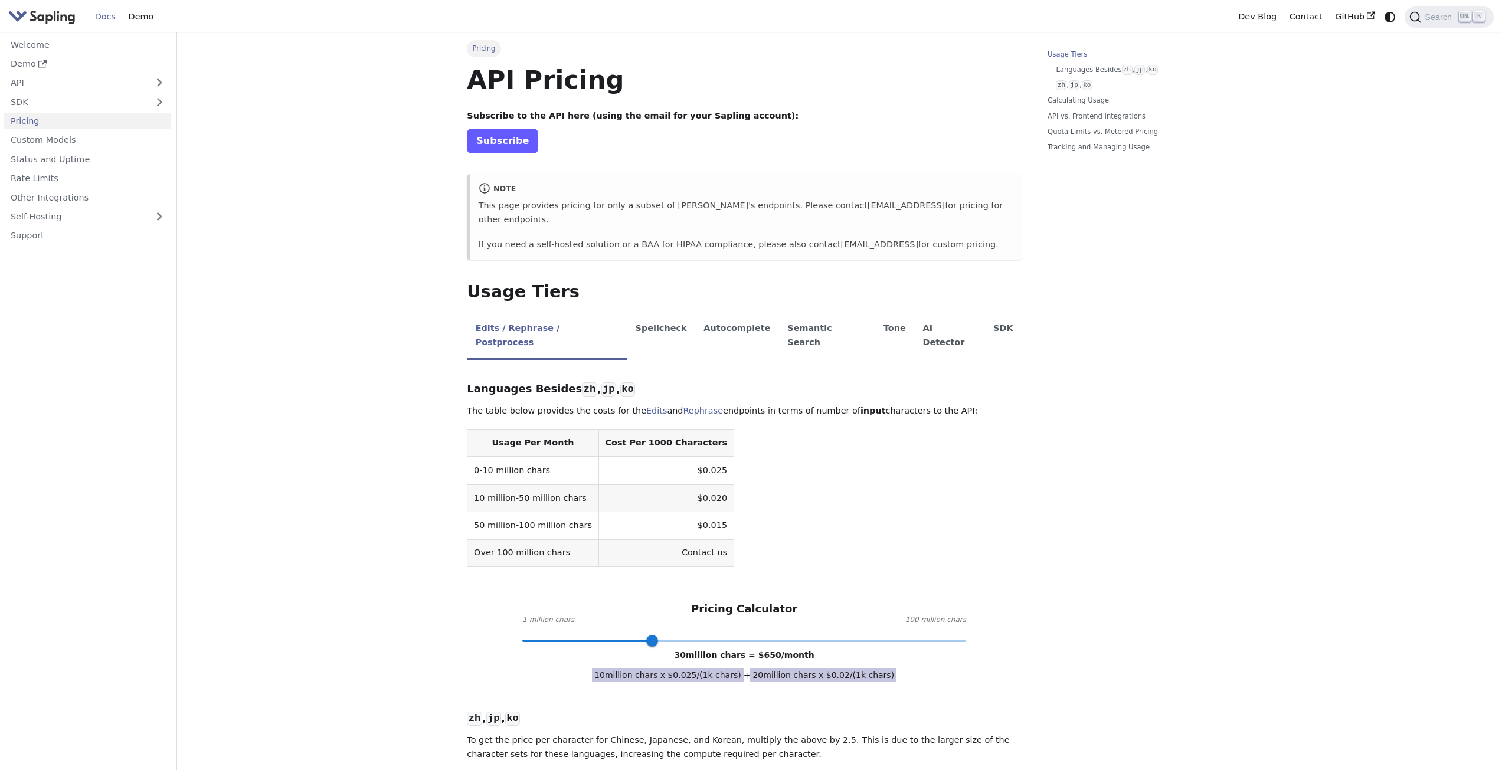
click at [518, 142] on link "Subscribe" at bounding box center [502, 141] width 71 height 24
click at [914, 323] on li "AI Detector" at bounding box center [949, 336] width 71 height 47
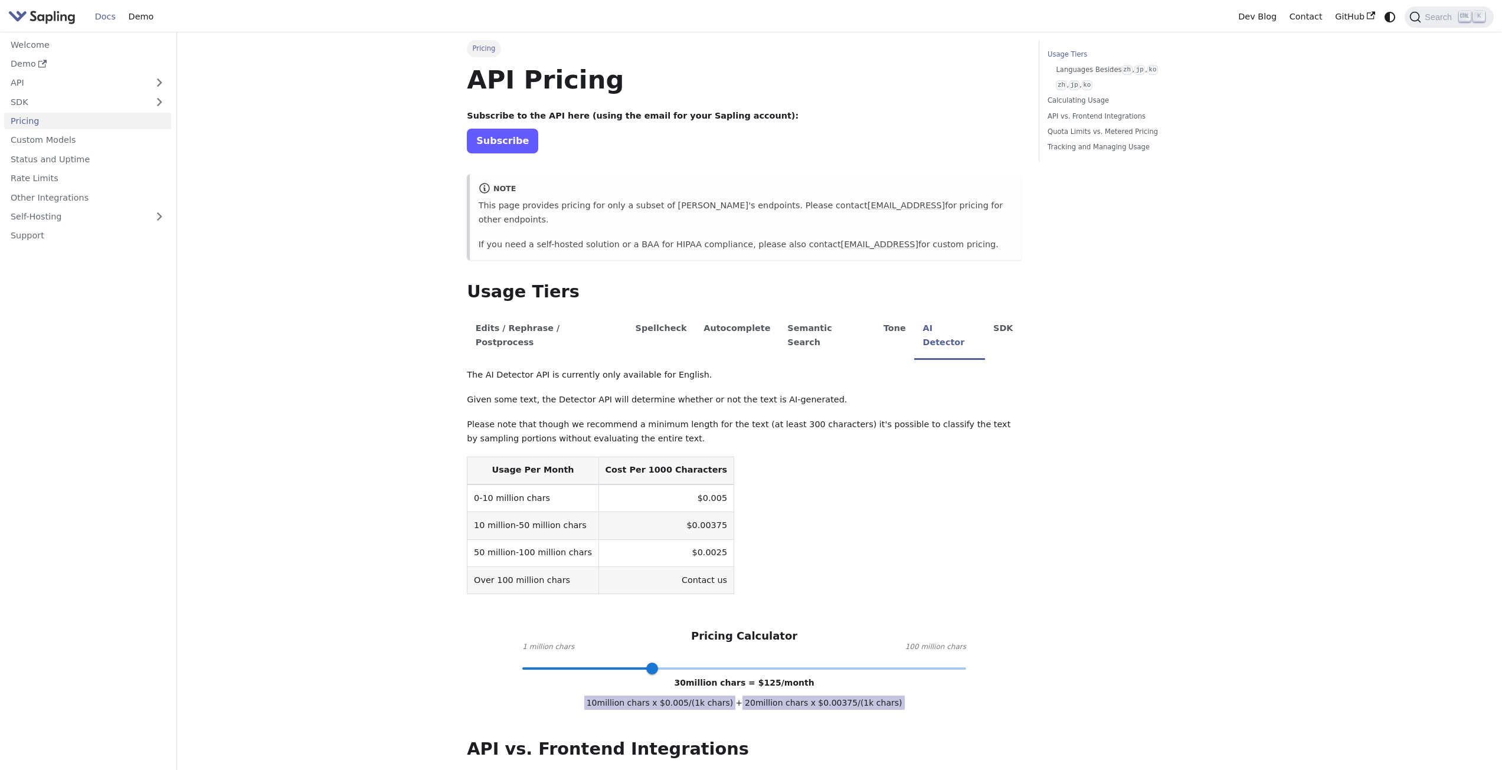
click at [509, 152] on link "Subscribe" at bounding box center [502, 141] width 71 height 24
